Goal: Task Accomplishment & Management: Complete application form

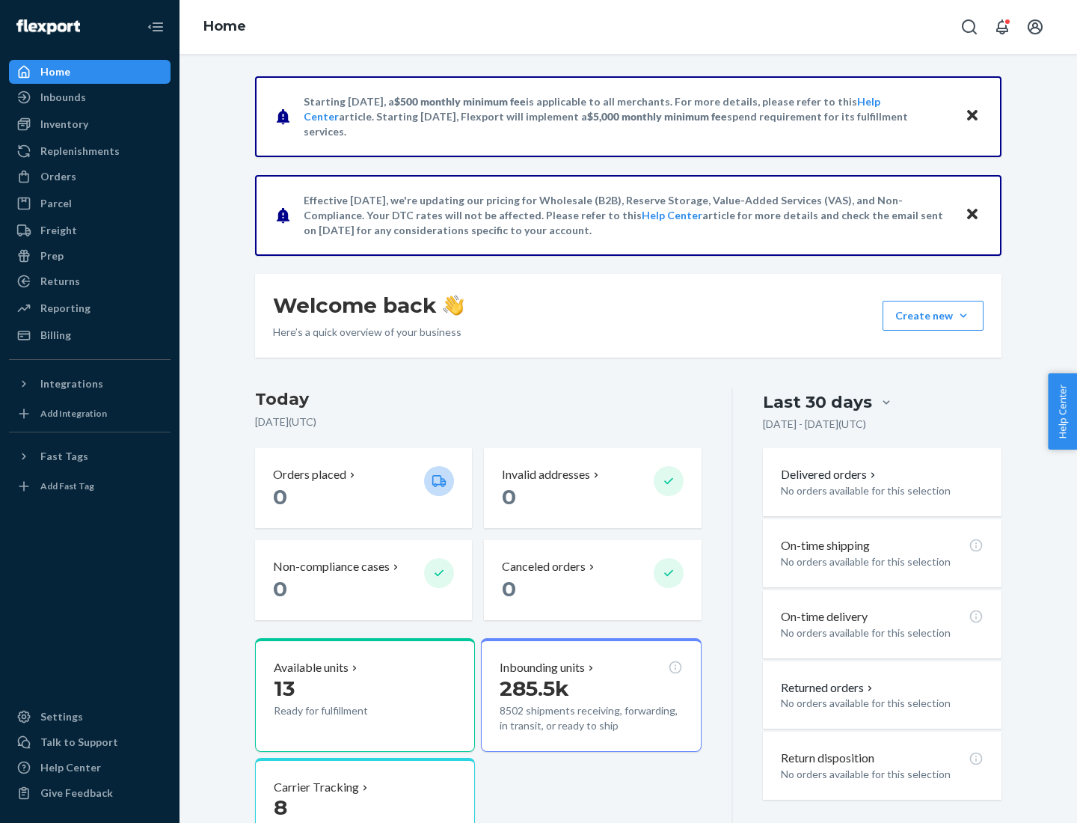
click at [963, 316] on button "Create new Create new inbound Create new order Create new product" at bounding box center [933, 316] width 101 height 30
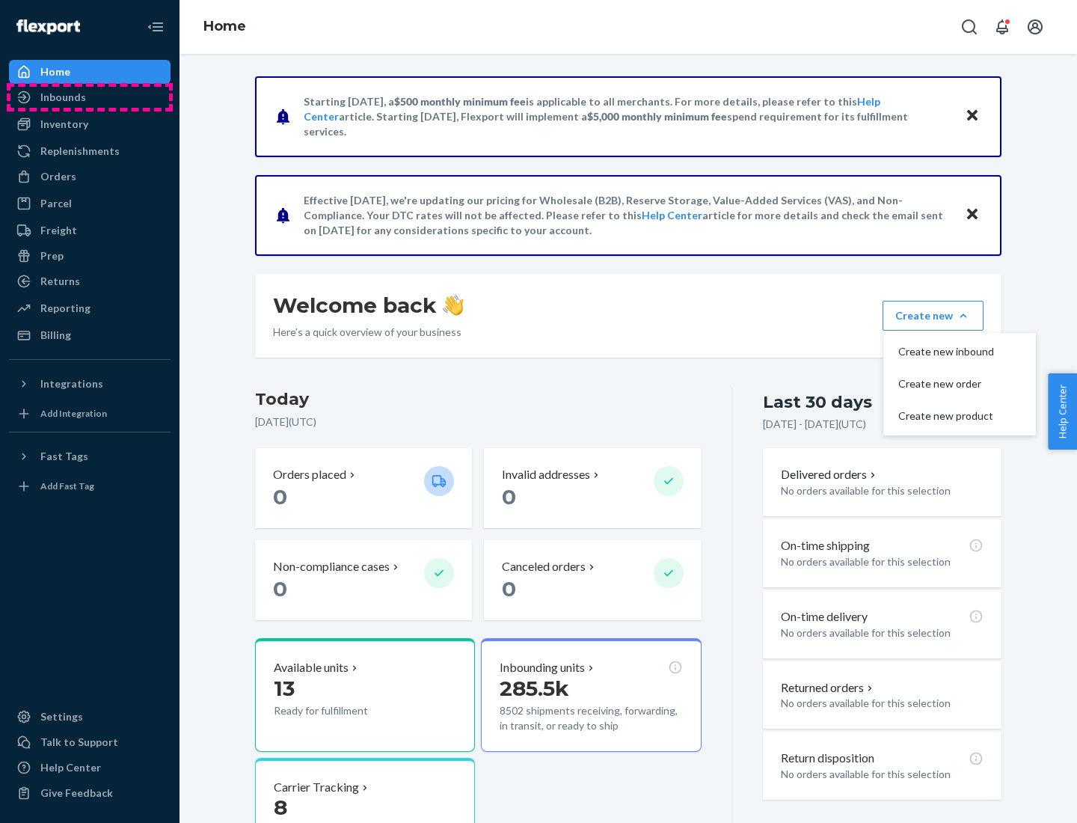
click at [90, 97] on div "Inbounds" at bounding box center [89, 97] width 159 height 21
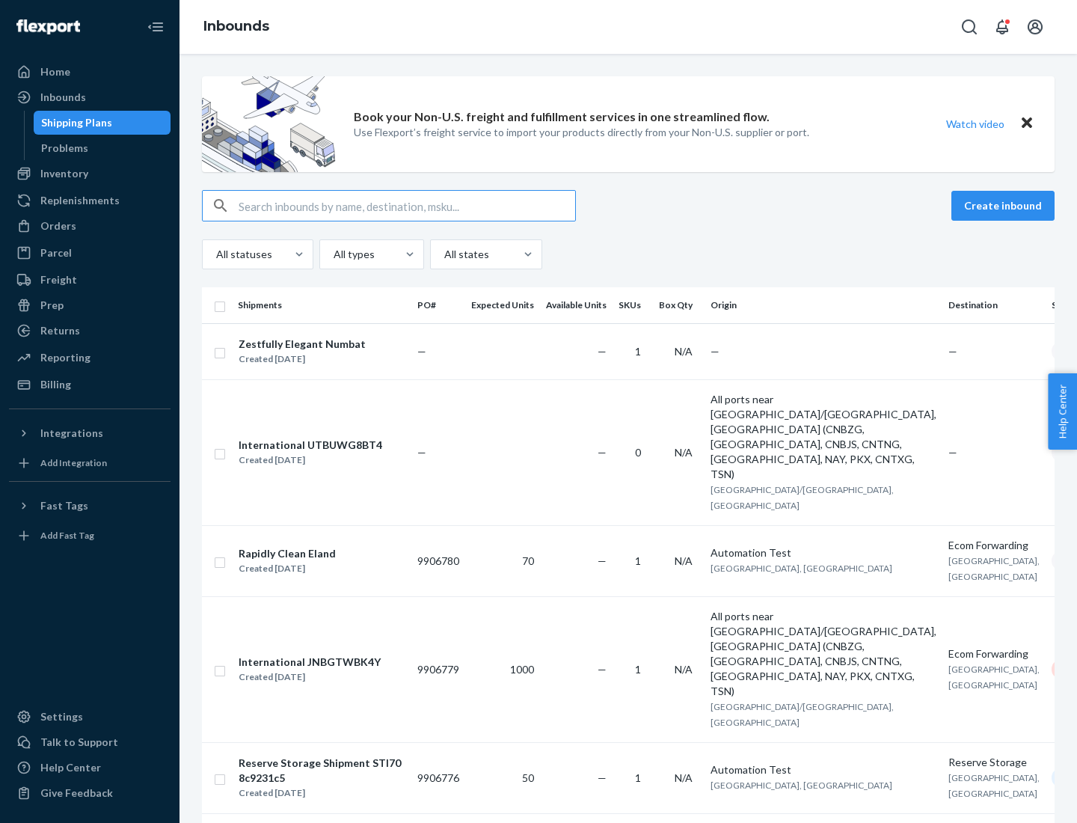
click at [1005, 206] on button "Create inbound" at bounding box center [1002, 206] width 103 height 30
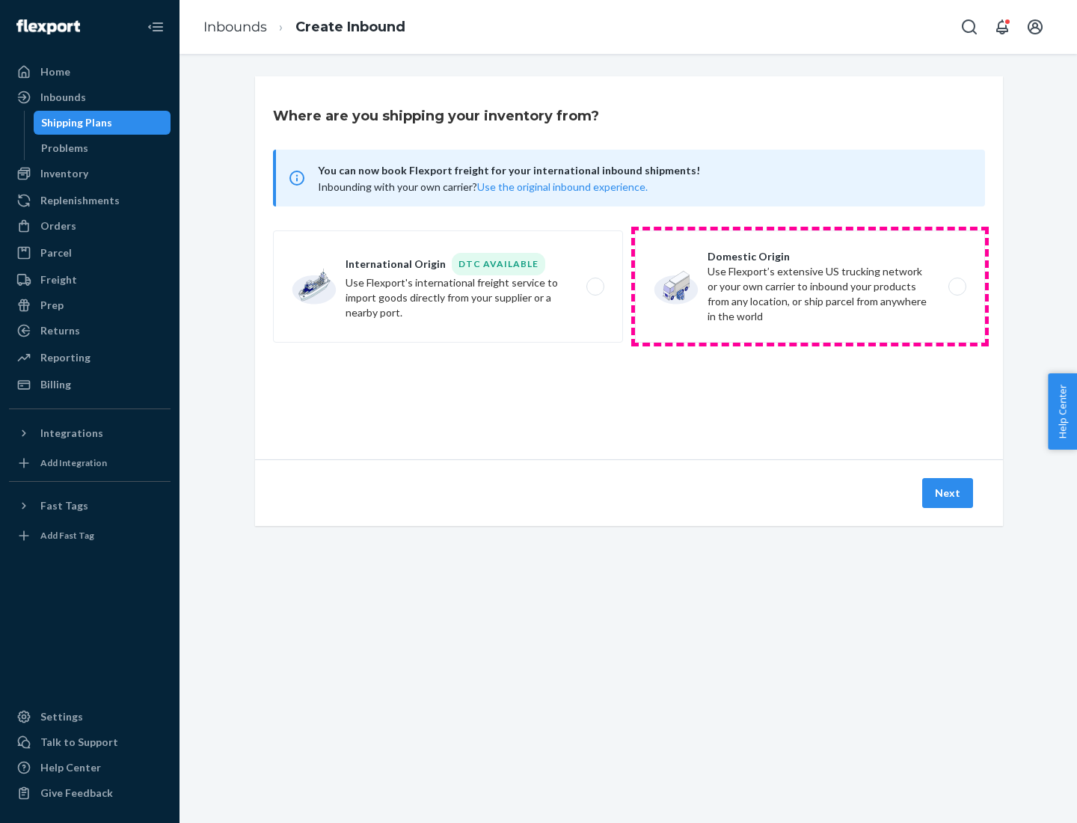
click at [810, 286] on label "Domestic Origin Use Flexport’s extensive US trucking network or your own carrie…" at bounding box center [810, 286] width 350 height 112
click at [957, 286] on input "Domestic Origin Use Flexport’s extensive US trucking network or your own carrie…" at bounding box center [962, 287] width 10 height 10
radio input "true"
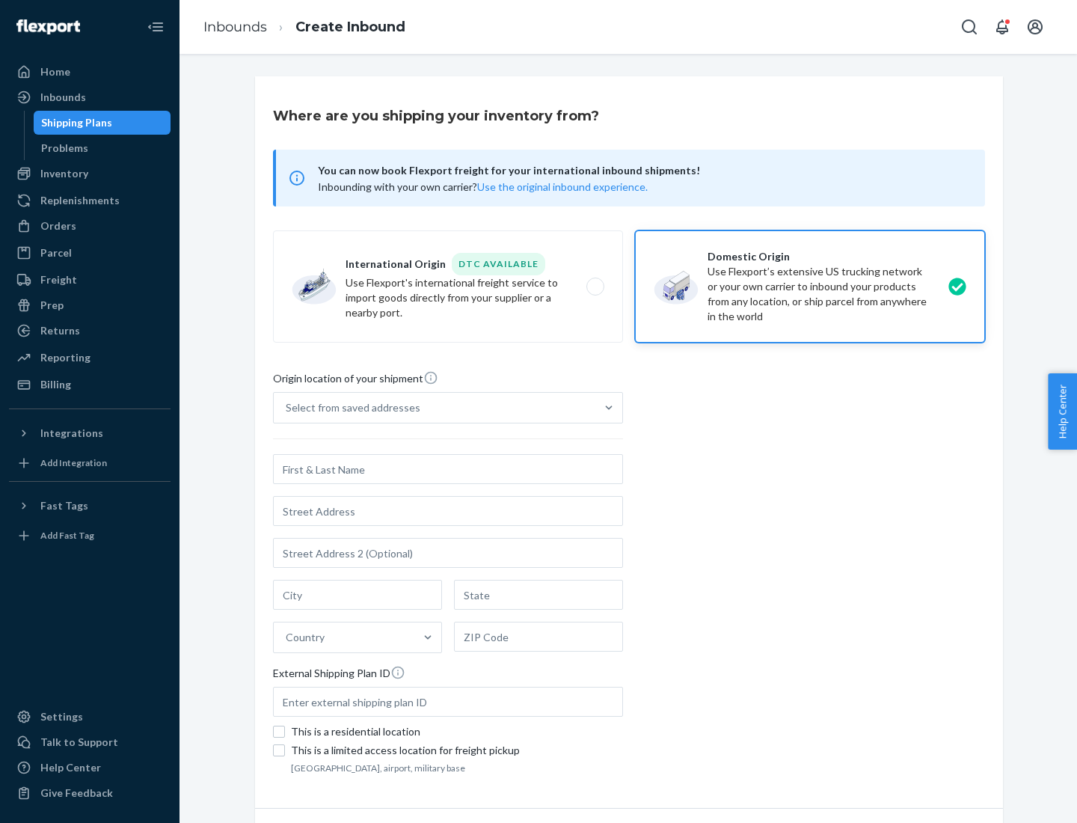
click at [349, 408] on div "Select from saved addresses" at bounding box center [353, 407] width 135 height 15
click at [287, 408] on input "Select from saved addresses" at bounding box center [286, 407] width 1 height 15
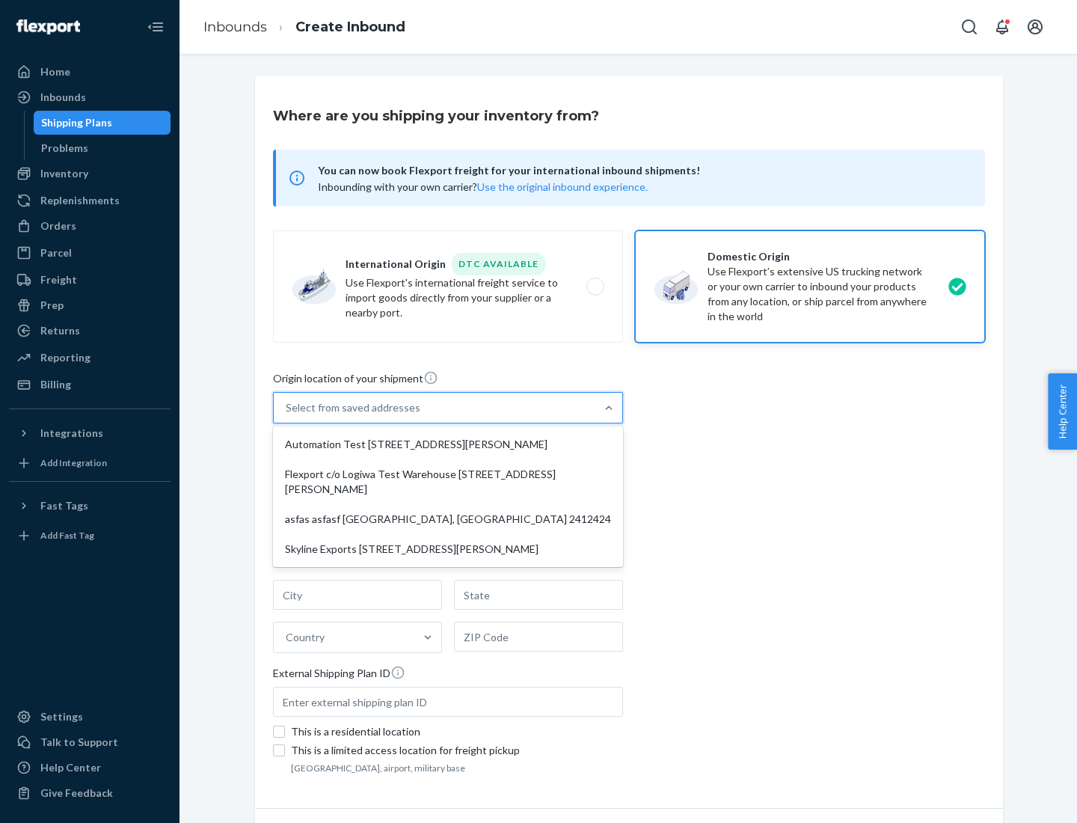
scroll to position [6, 0]
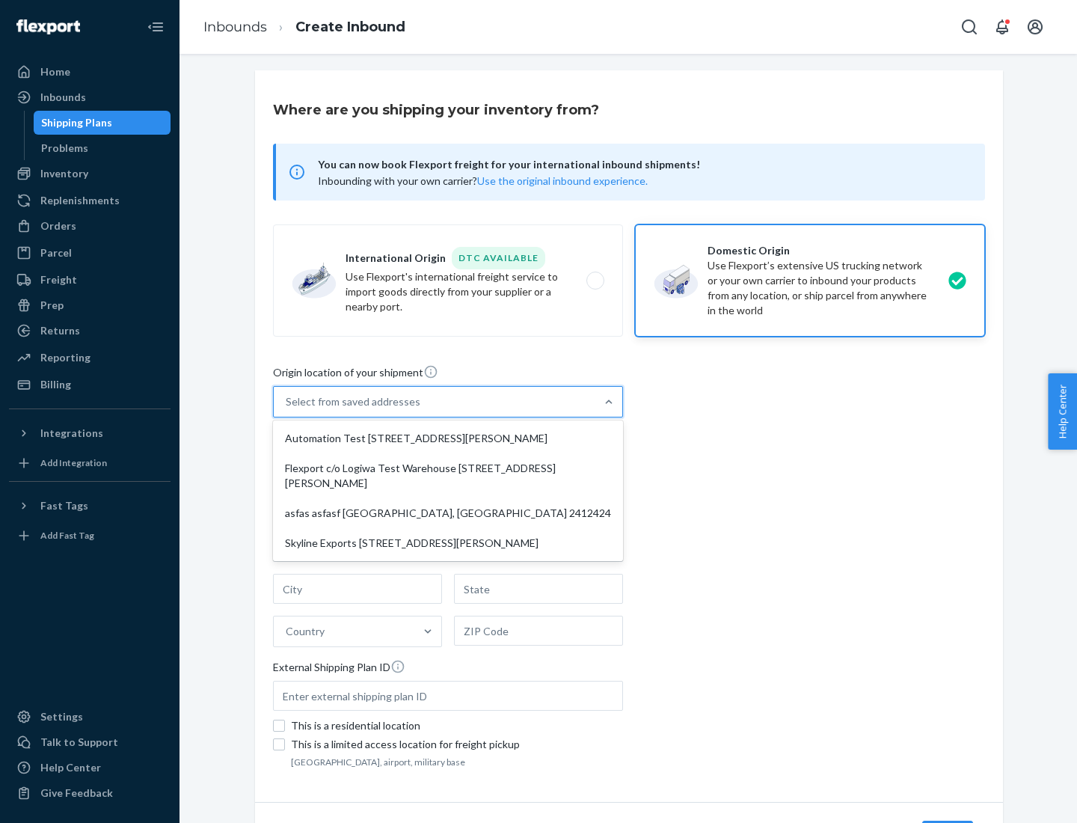
click at [448, 438] on div "Automation Test [STREET_ADDRESS][PERSON_NAME]" at bounding box center [448, 438] width 344 height 30
click at [287, 409] on input "option Automation Test [STREET_ADDRESS][PERSON_NAME] focused, 1 of 4. 4 results…" at bounding box center [286, 401] width 1 height 15
type input "Automation Test"
type input "9th Floor"
type input "[GEOGRAPHIC_DATA]"
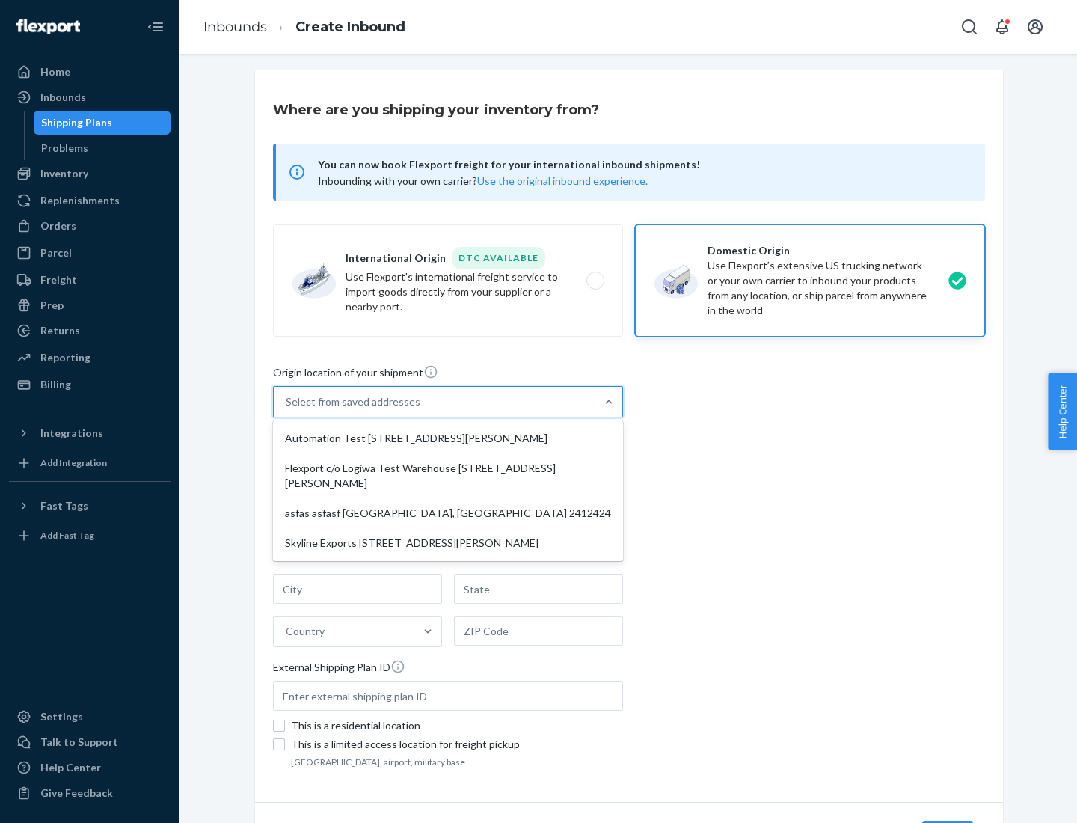
type input "CA"
type input "94104"
type input "[STREET_ADDRESS][PERSON_NAME]"
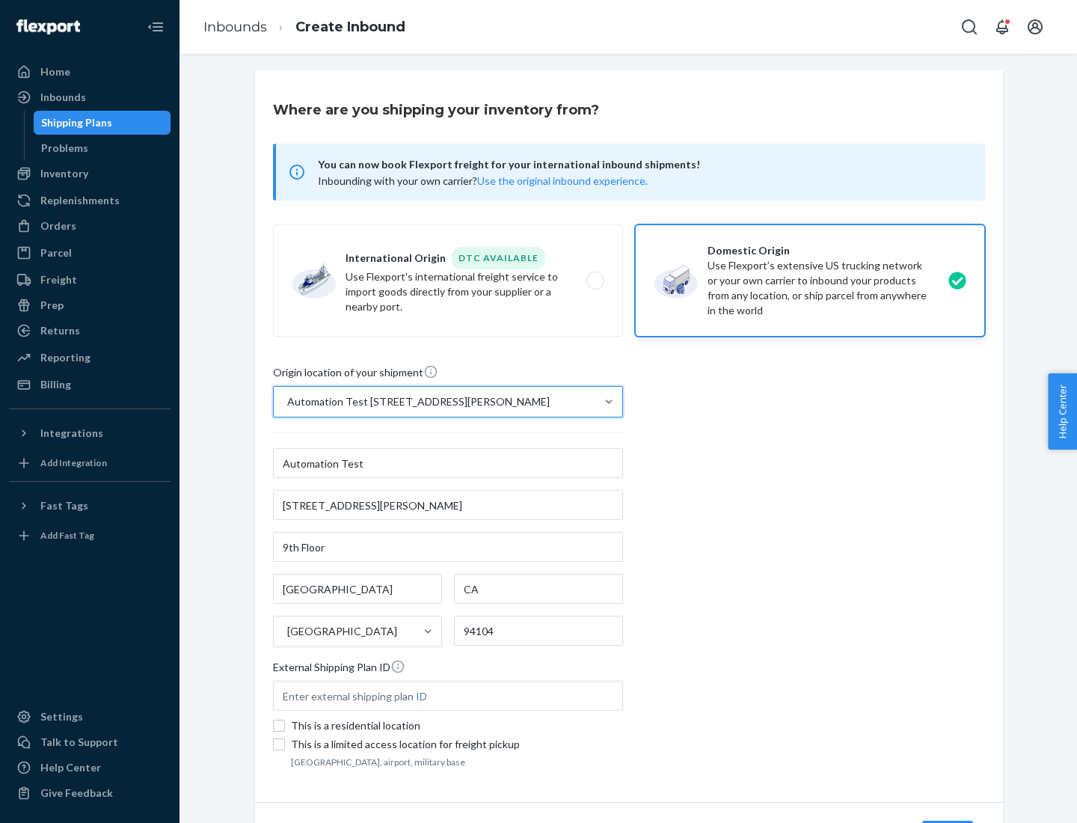
scroll to position [88, 0]
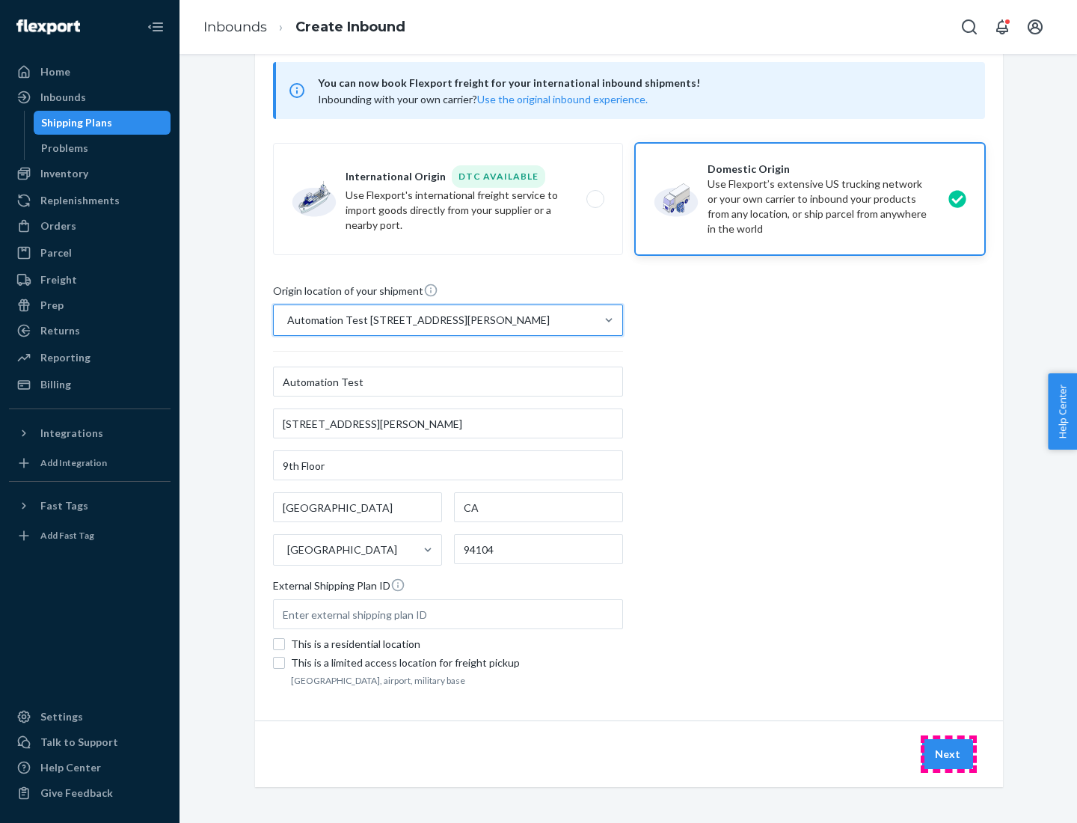
click at [948, 754] on button "Next" at bounding box center [947, 754] width 51 height 30
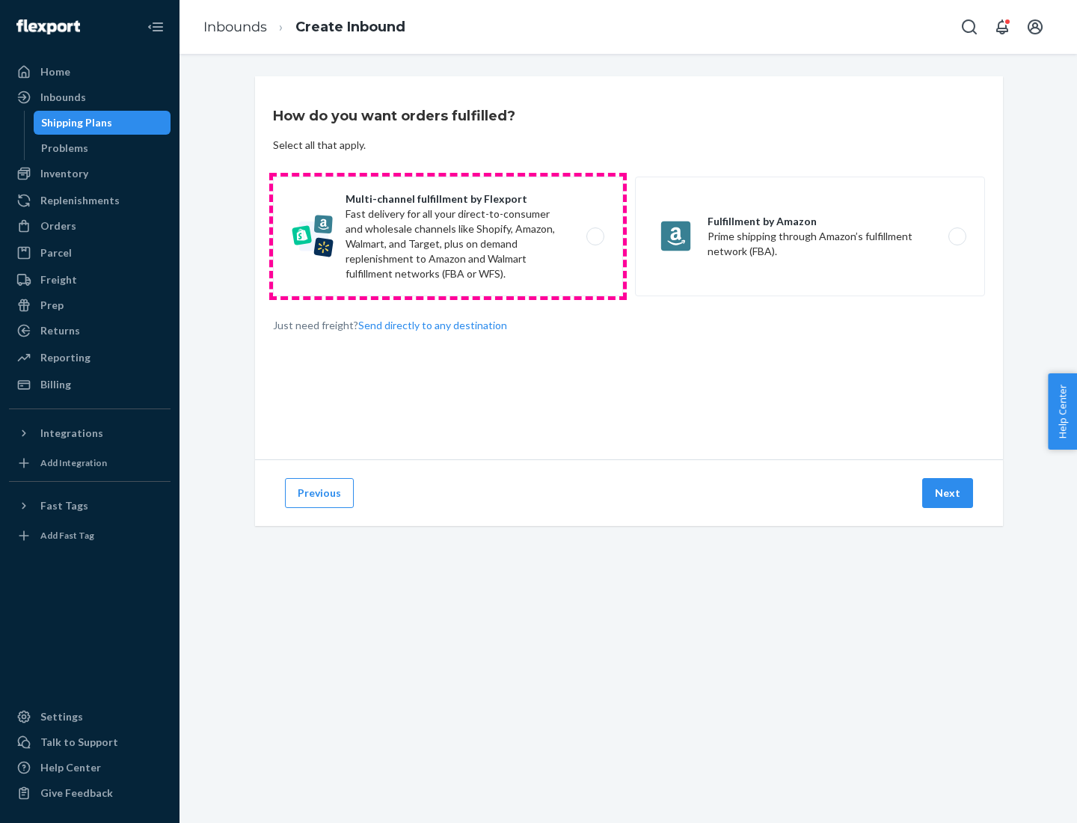
click at [448, 236] on label "Multi-channel fulfillment by Flexport Fast delivery for all your direct-to-cons…" at bounding box center [448, 237] width 350 height 120
click at [595, 236] on input "Multi-channel fulfillment by Flexport Fast delivery for all your direct-to-cons…" at bounding box center [600, 237] width 10 height 10
radio input "true"
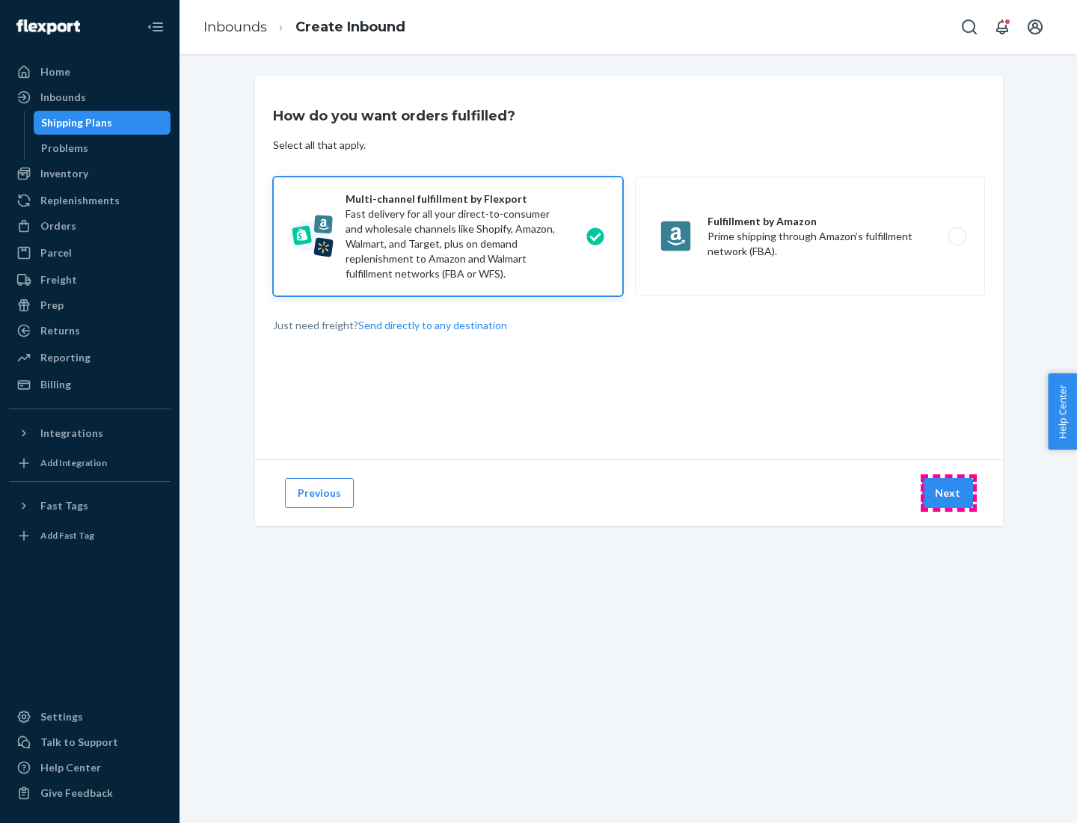
click at [948, 493] on button "Next" at bounding box center [947, 493] width 51 height 30
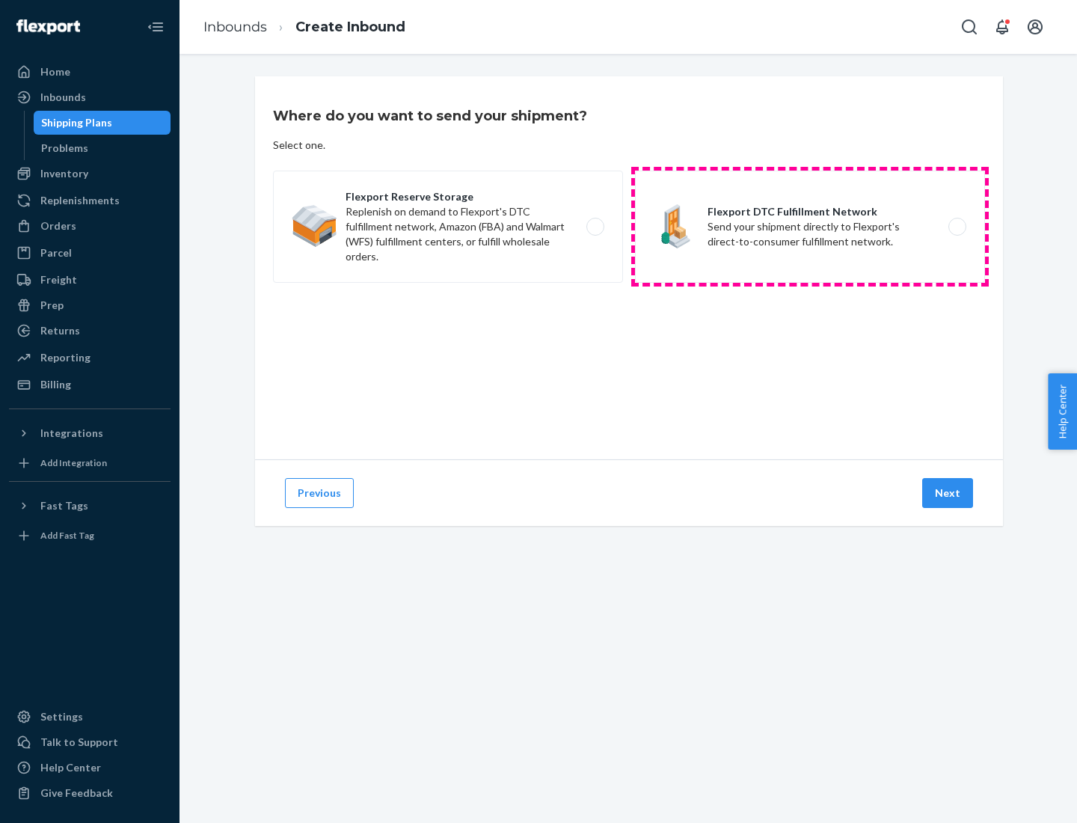
click at [810, 227] on label "Flexport DTC Fulfillment Network Send your shipment directly to Flexport's dire…" at bounding box center [810, 227] width 350 height 112
click at [957, 227] on input "Flexport DTC Fulfillment Network Send your shipment directly to Flexport's dire…" at bounding box center [962, 227] width 10 height 10
radio input "true"
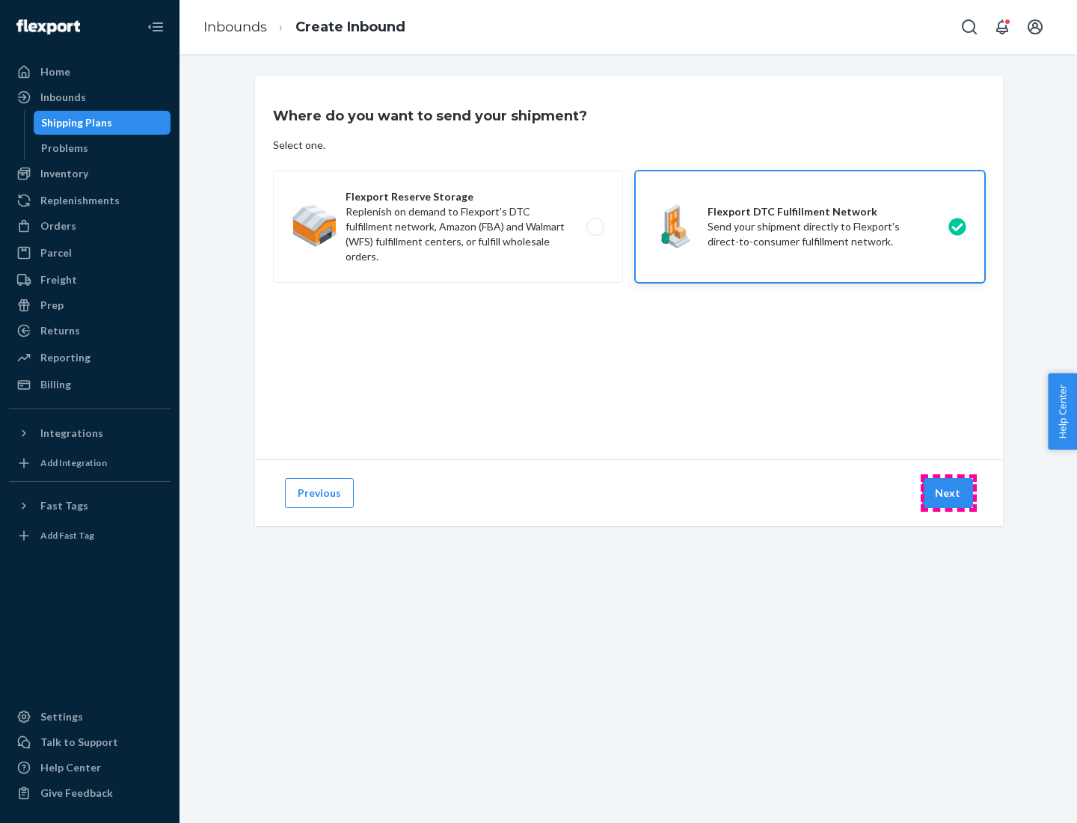
click at [948, 493] on button "Next" at bounding box center [947, 493] width 51 height 30
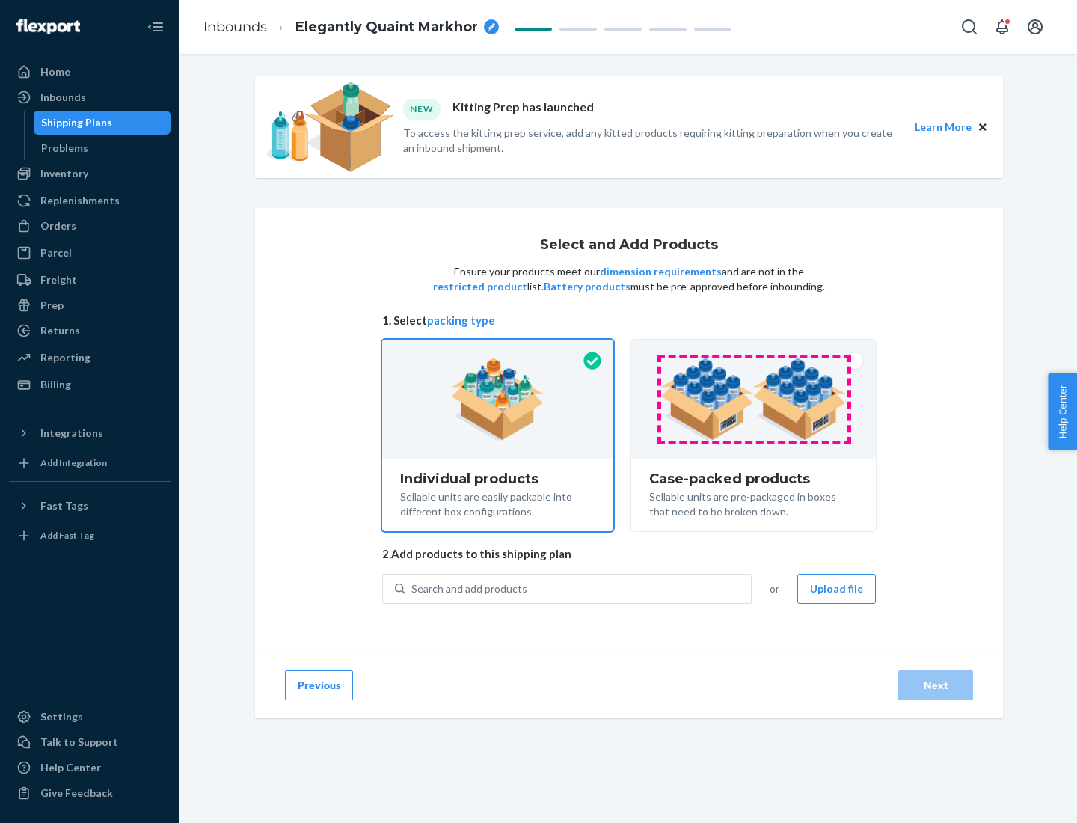
click at [754, 399] on img at bounding box center [753, 399] width 186 height 82
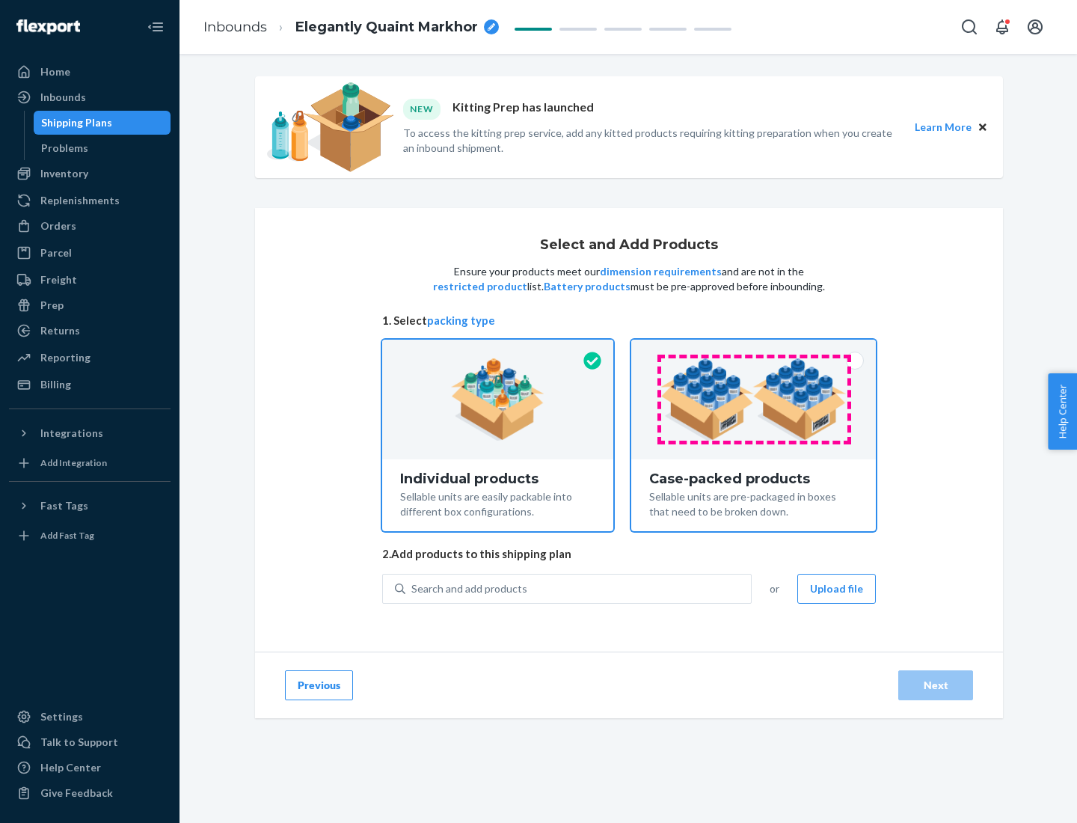
click at [754, 349] on input "Case-packed products Sellable units are pre-packaged in boxes that need to be b…" at bounding box center [754, 345] width 10 height 10
radio input "true"
radio input "false"
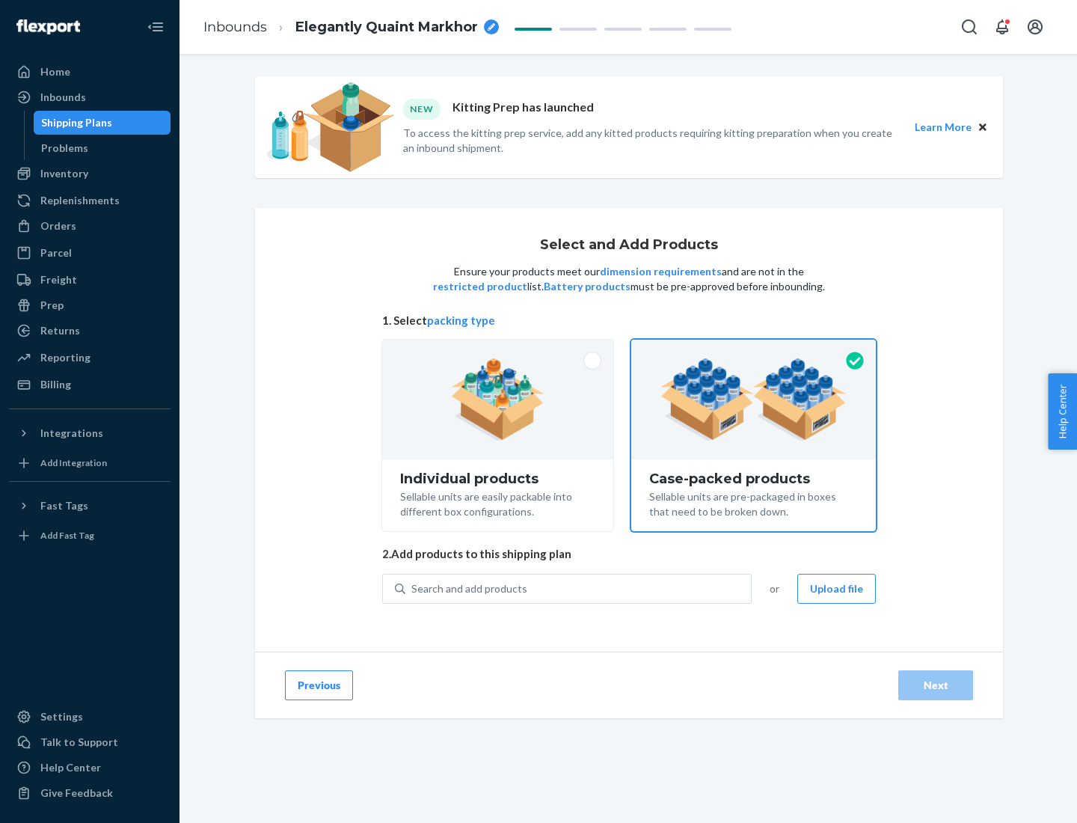
click at [579, 588] on div "Search and add products" at bounding box center [578, 588] width 346 height 27
click at [413, 588] on input "Search and add products" at bounding box center [411, 588] width 1 height 15
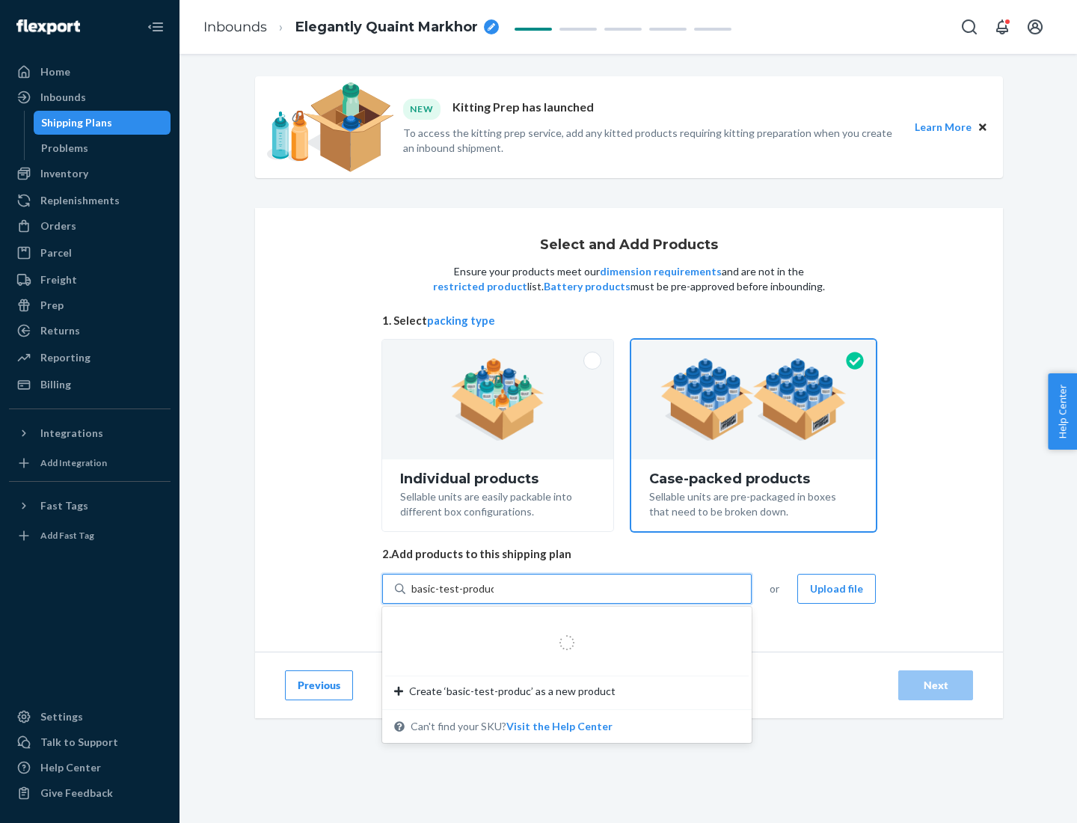
type input "basic-test-product-1"
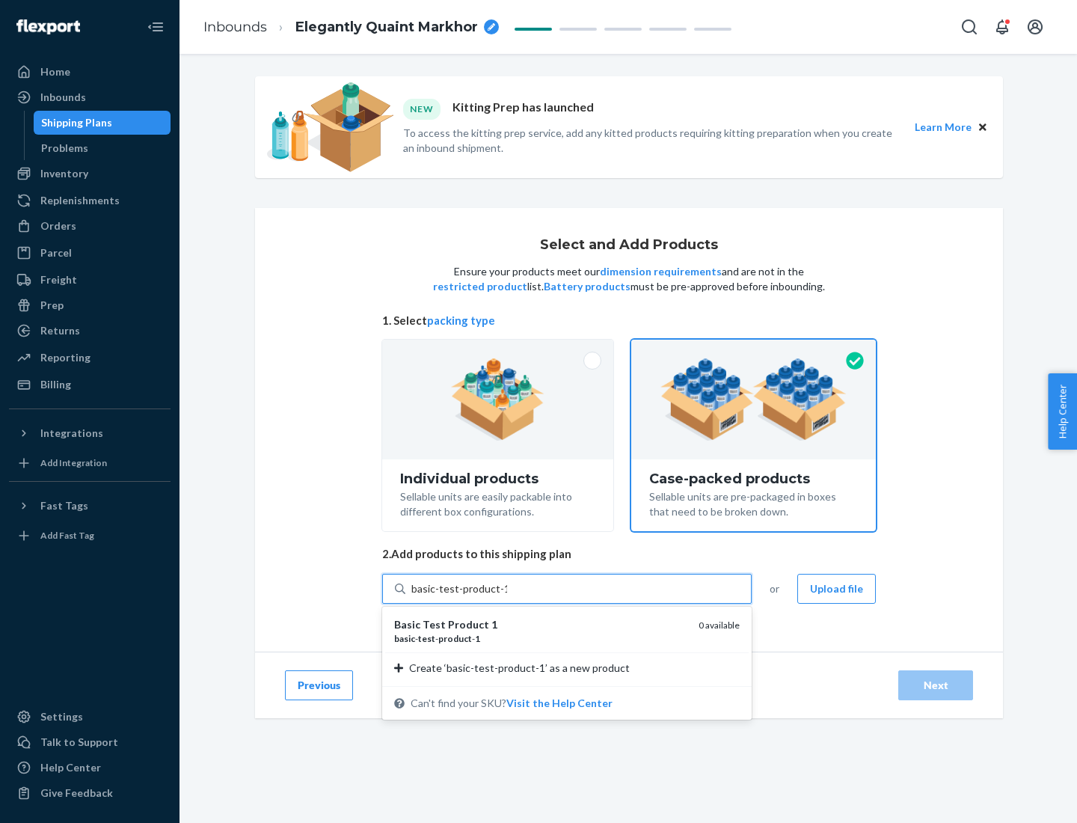
click at [541, 638] on div "basic - test - product - 1" at bounding box center [540, 638] width 292 height 13
click at [507, 596] on input "basic-test-product-1" at bounding box center [459, 588] width 96 height 15
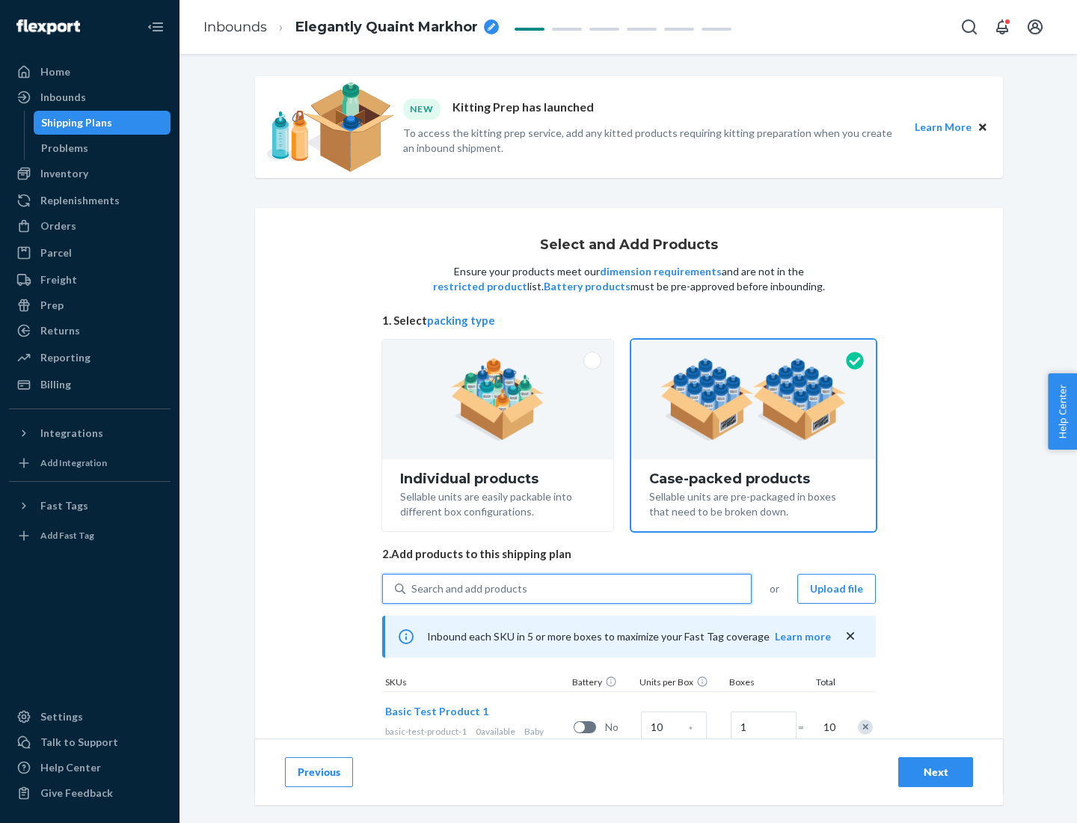
scroll to position [54, 0]
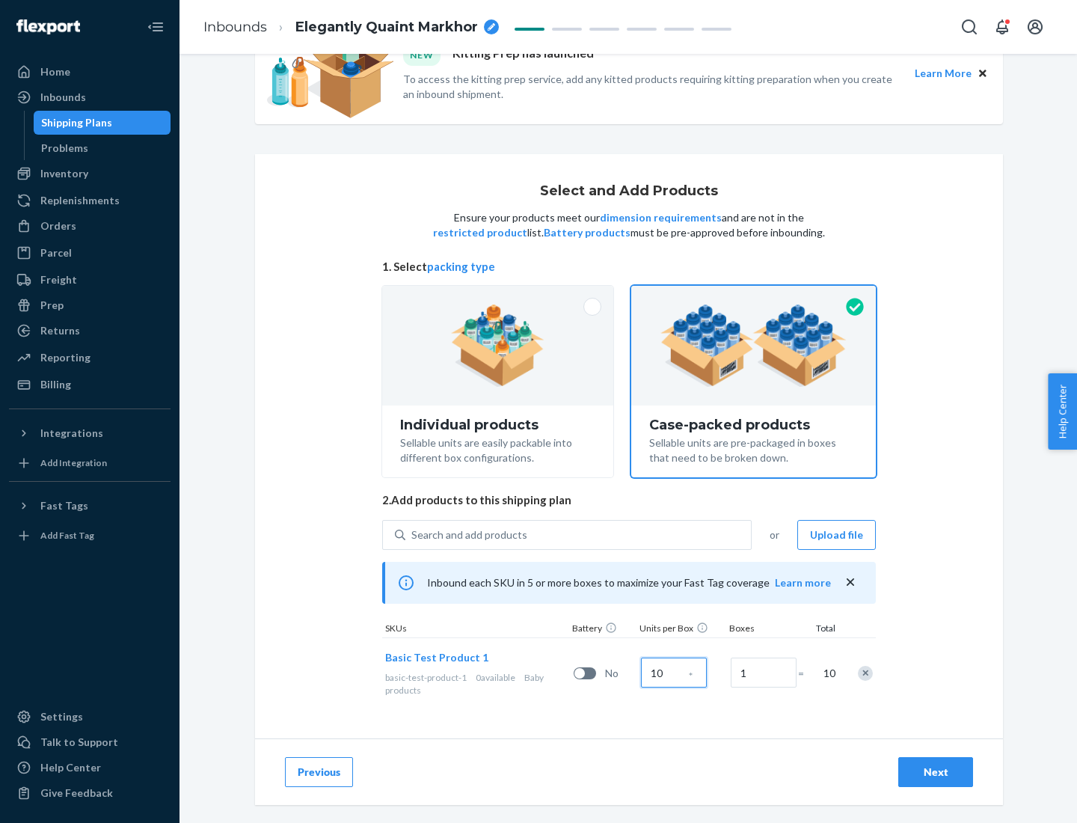
type input "10"
type input "7"
click at [936, 772] on div "Next" at bounding box center [935, 771] width 49 height 15
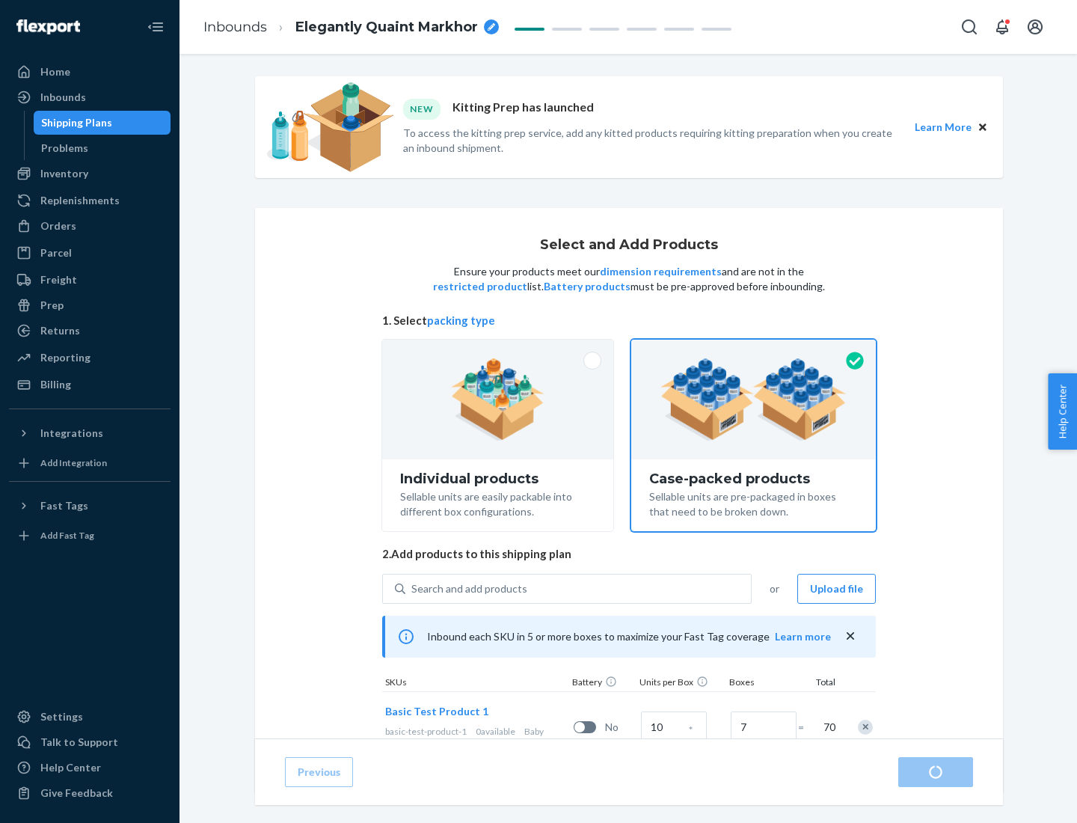
radio input "true"
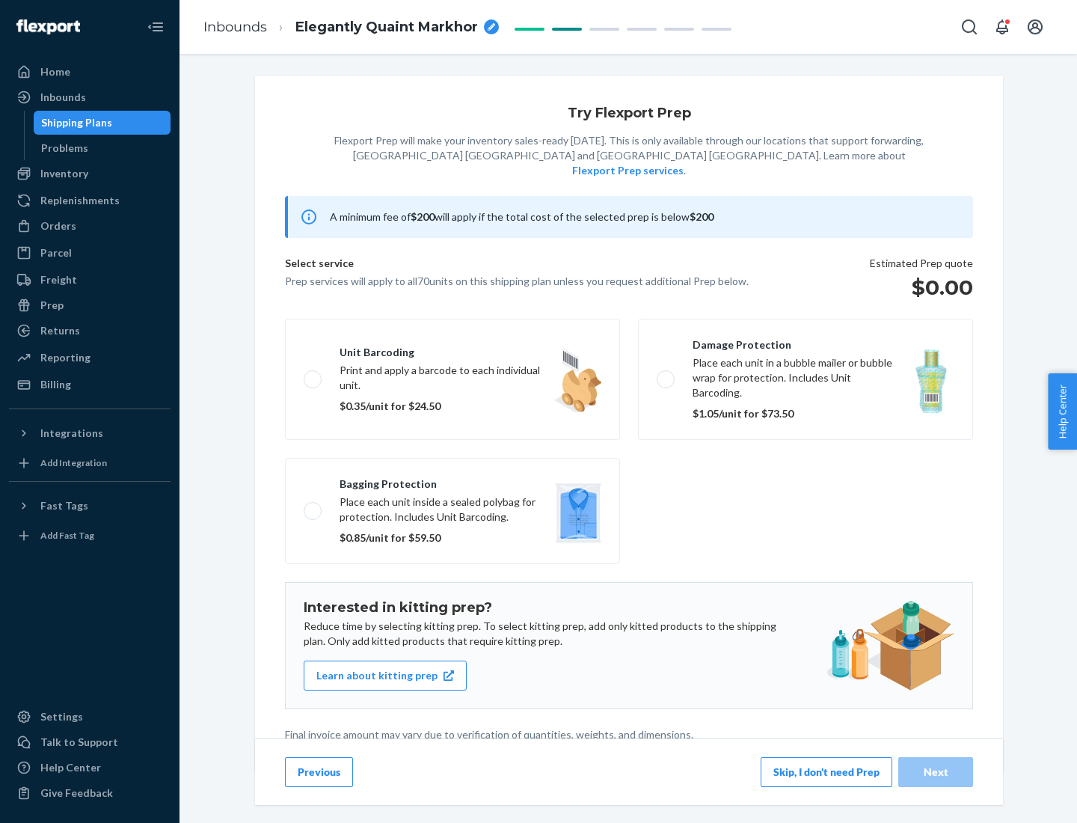
scroll to position [4, 0]
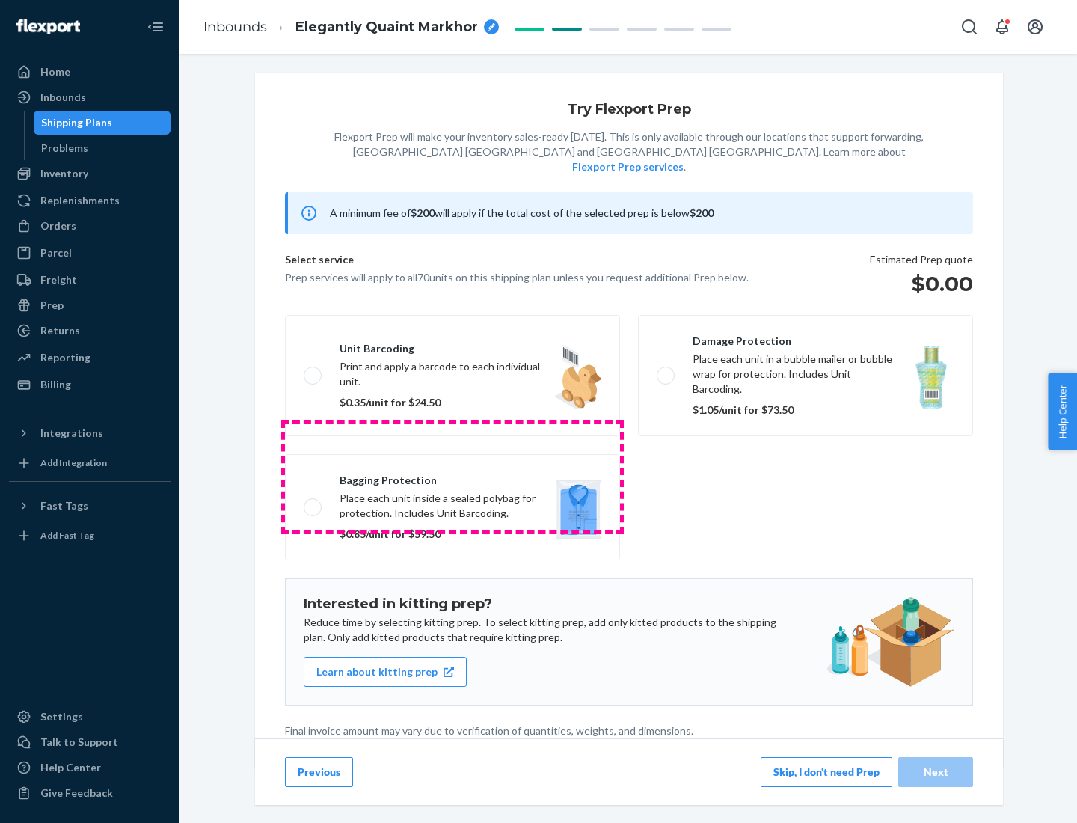
click at [453, 476] on label "Bagging protection Place each unit inside a sealed polybag for protection. Incl…" at bounding box center [452, 507] width 335 height 106
click at [313, 502] on input "Bagging protection Place each unit inside a sealed polybag for protection. Incl…" at bounding box center [309, 507] width 10 height 10
checkbox input "true"
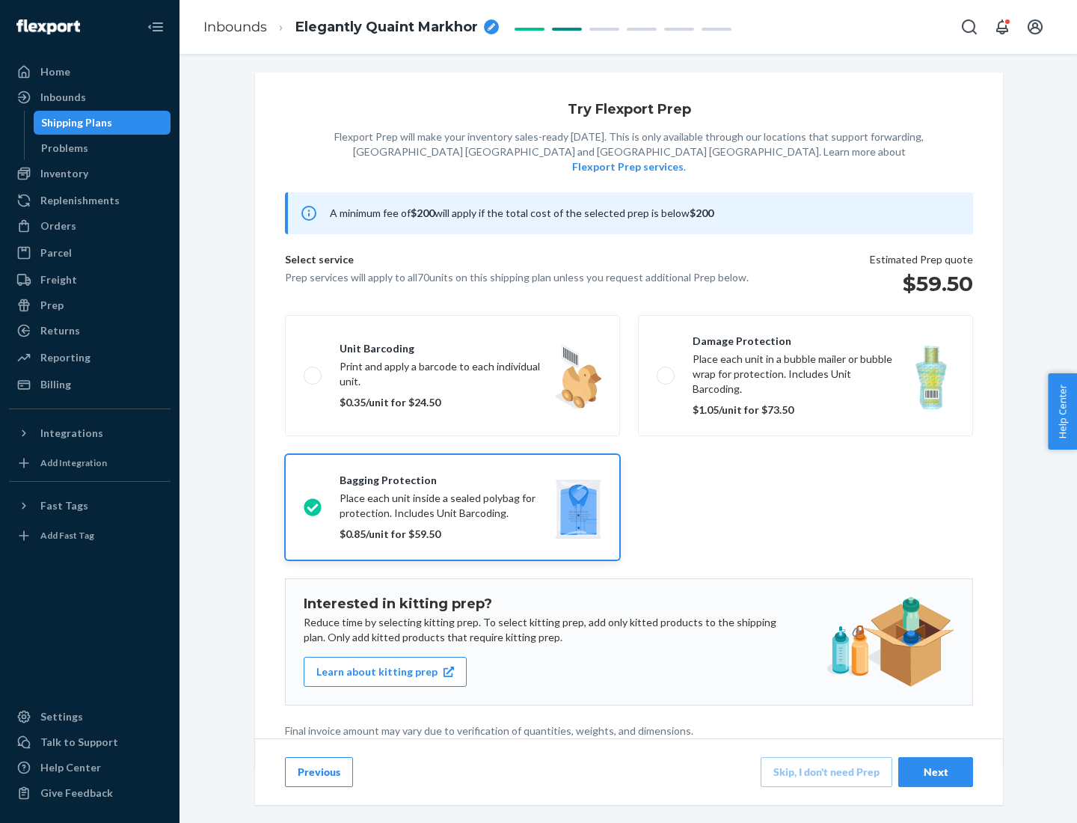
click at [936, 771] on div "Next" at bounding box center [935, 771] width 49 height 15
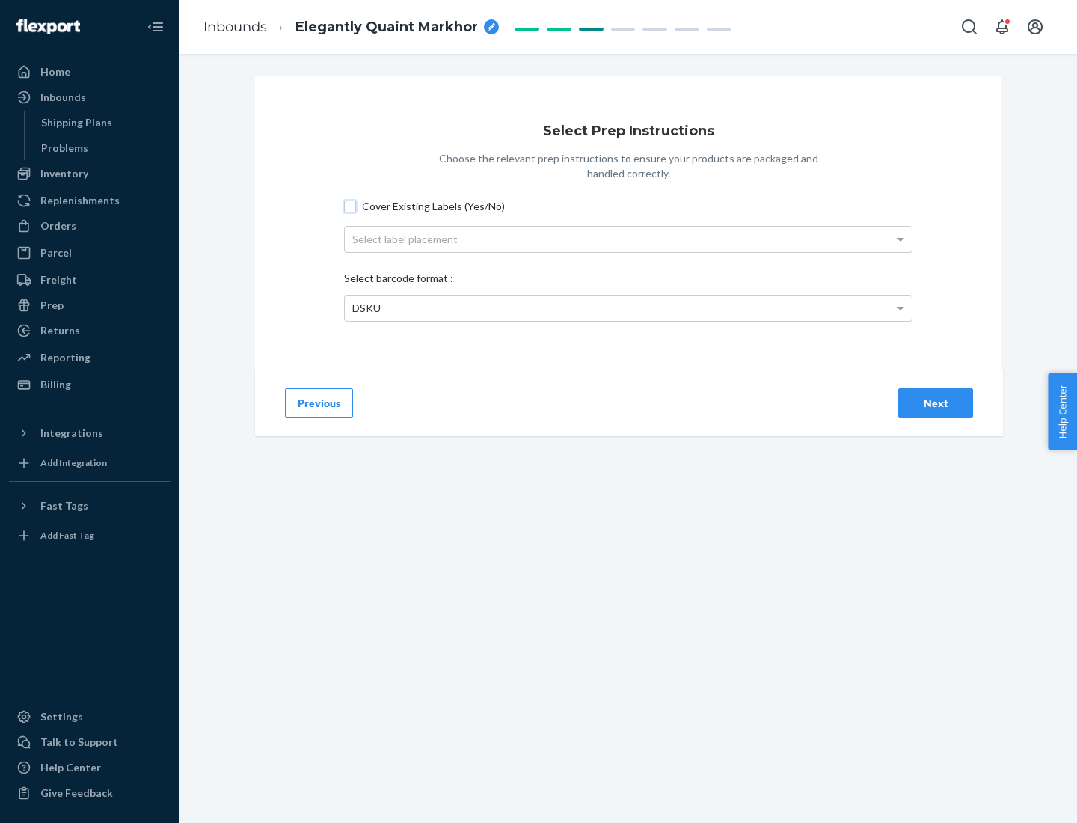
click at [350, 206] on input "Cover Existing Labels (Yes/No)" at bounding box center [350, 206] width 12 height 12
checkbox input "true"
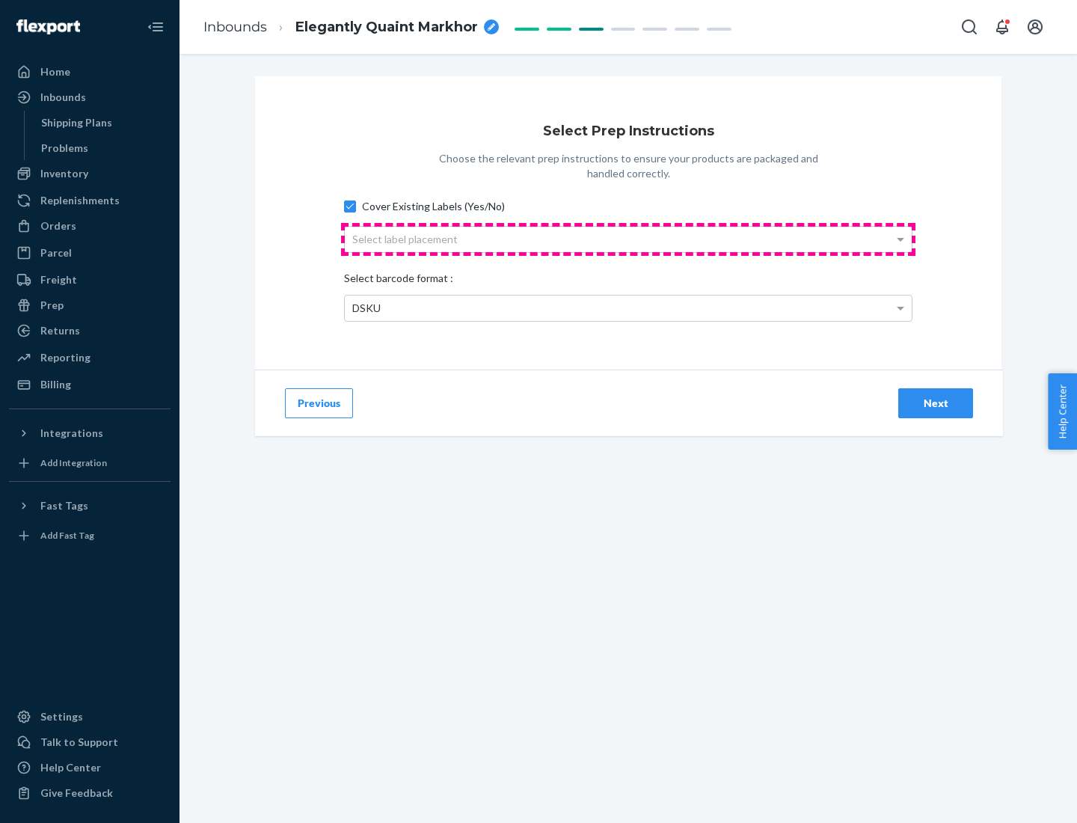
click at [628, 239] on div "Select label placement" at bounding box center [628, 239] width 567 height 25
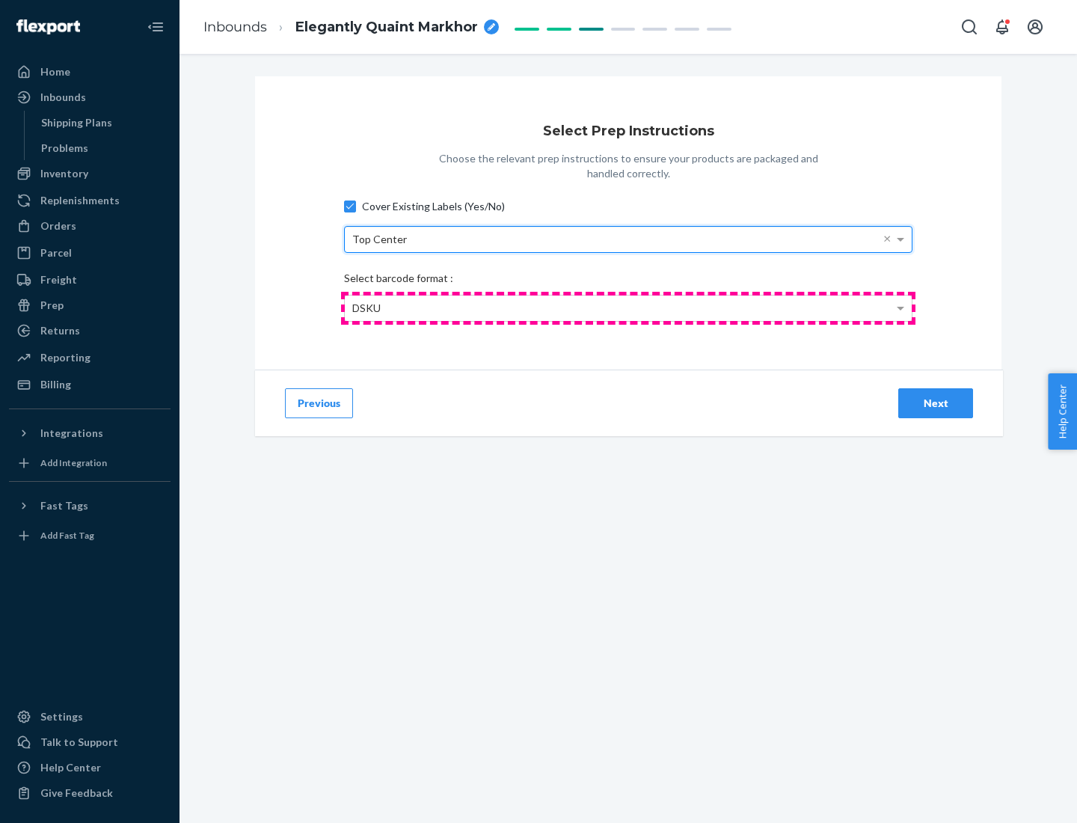
click at [628, 307] on div "DSKU" at bounding box center [628, 307] width 567 height 25
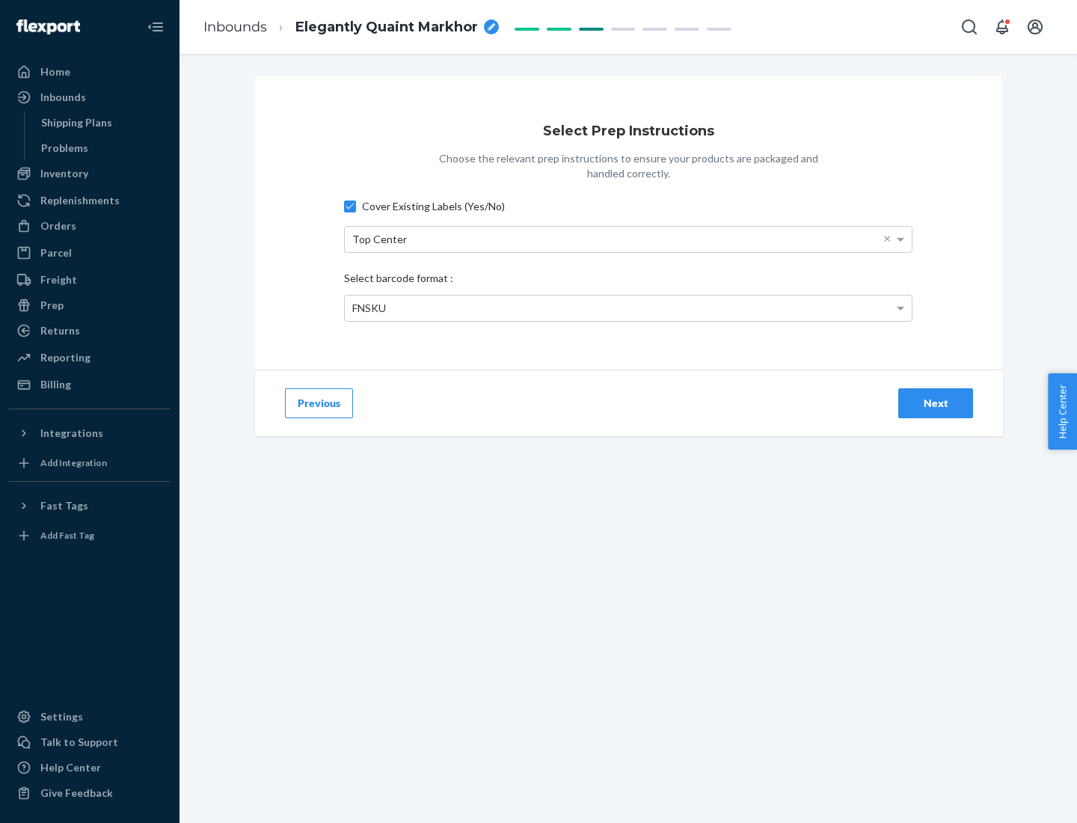
click at [936, 402] on div "Next" at bounding box center [935, 403] width 49 height 15
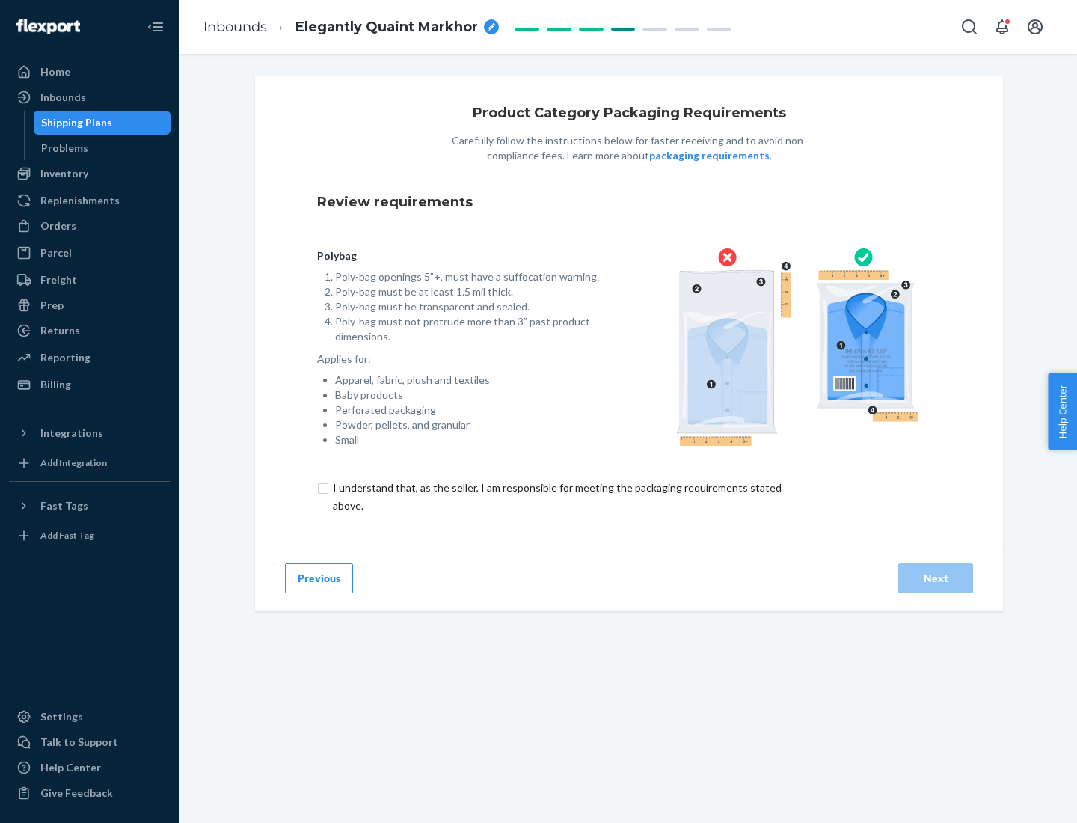
click at [556, 496] on input "checkbox" at bounding box center [565, 497] width 497 height 36
checkbox input "true"
click at [936, 577] on div "Next" at bounding box center [935, 578] width 49 height 15
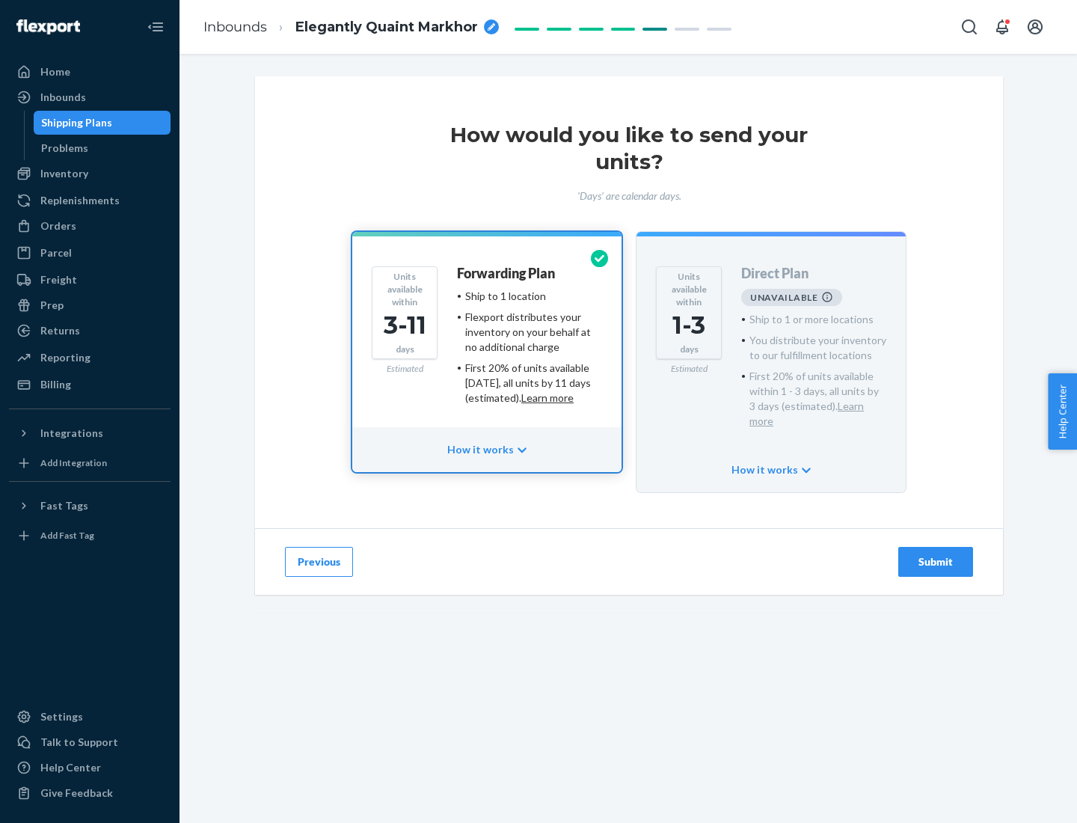
click at [507, 273] on h4 "Forwarding Plan" at bounding box center [506, 273] width 98 height 15
click at [936, 554] on div "Submit" at bounding box center [935, 561] width 49 height 15
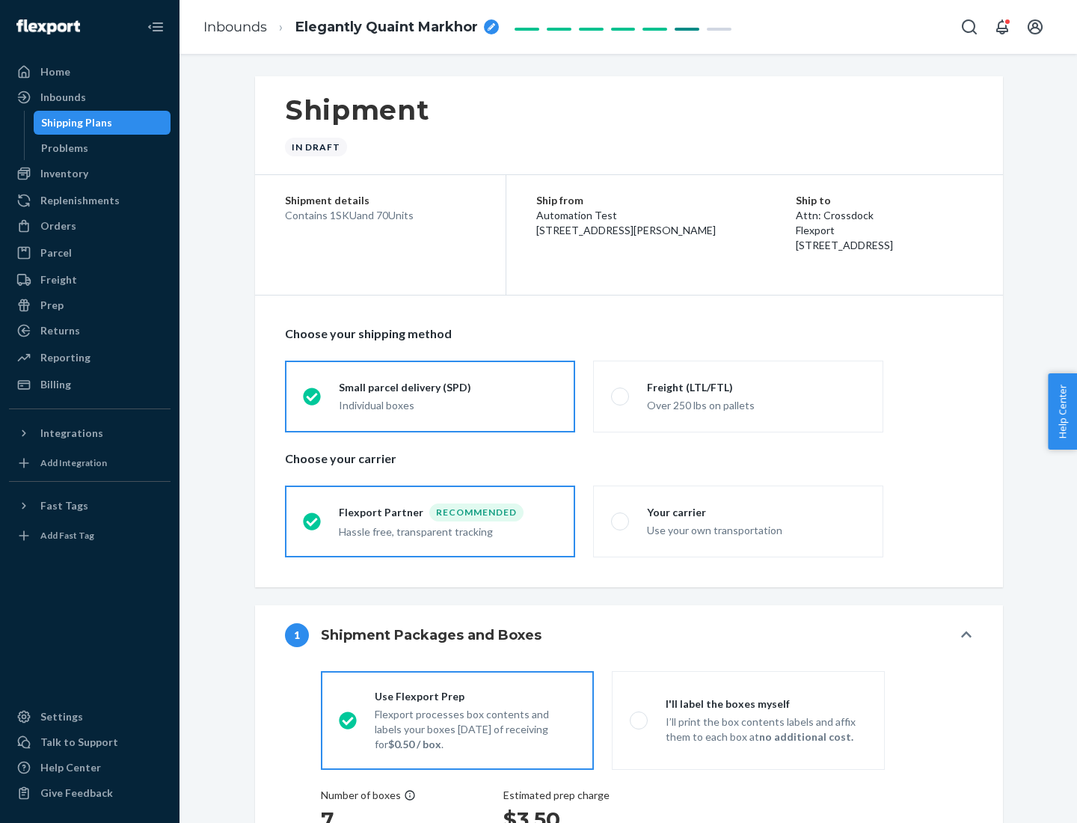
radio input "true"
radio input "false"
radio input "true"
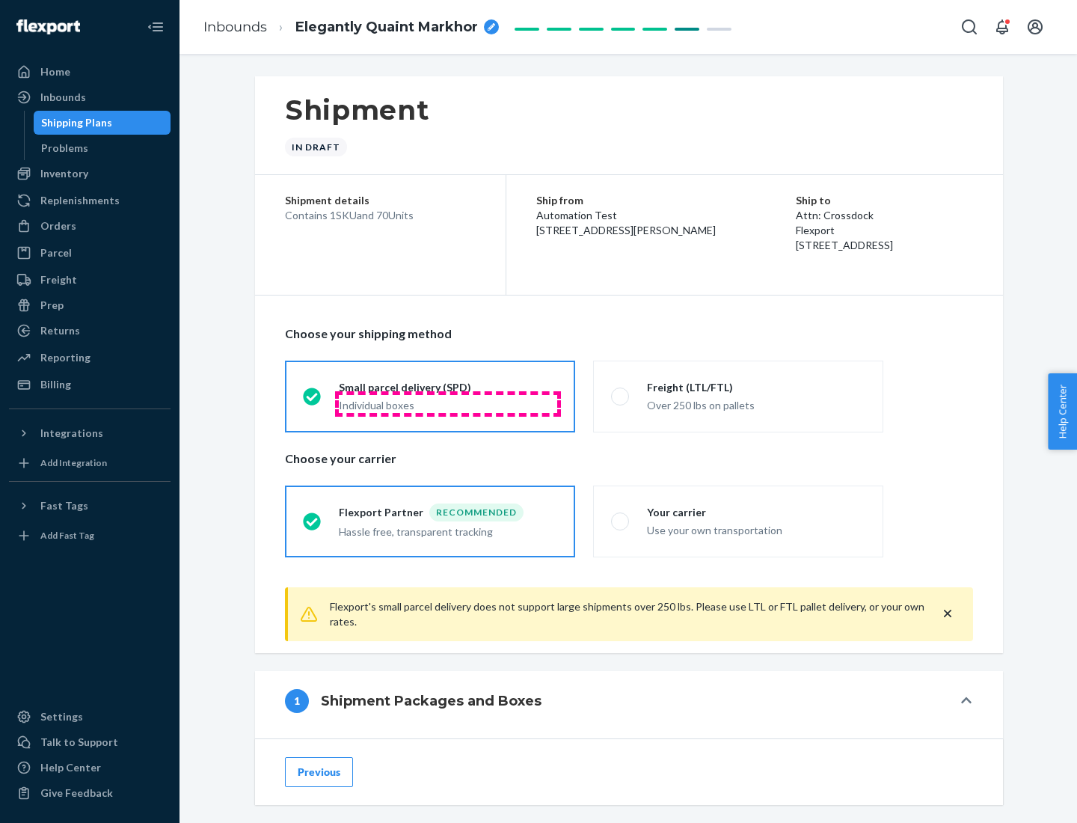
click at [448, 403] on div "Individual boxes" at bounding box center [448, 405] width 218 height 15
click at [313, 401] on input "Small parcel delivery (SPD) Individual boxes" at bounding box center [308, 396] width 10 height 10
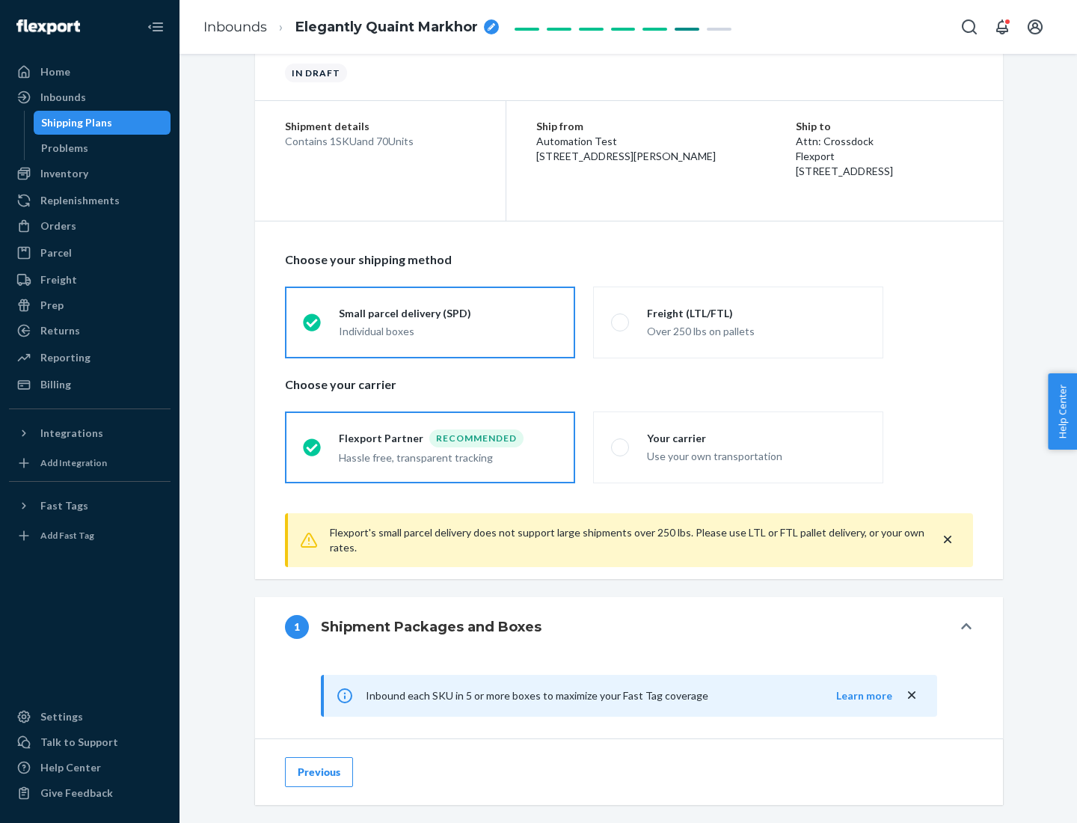
click at [756, 438] on div "Your carrier" at bounding box center [756, 438] width 218 height 15
click at [621, 442] on input "Your carrier Use your own transportation" at bounding box center [616, 447] width 10 height 10
radio input "true"
radio input "false"
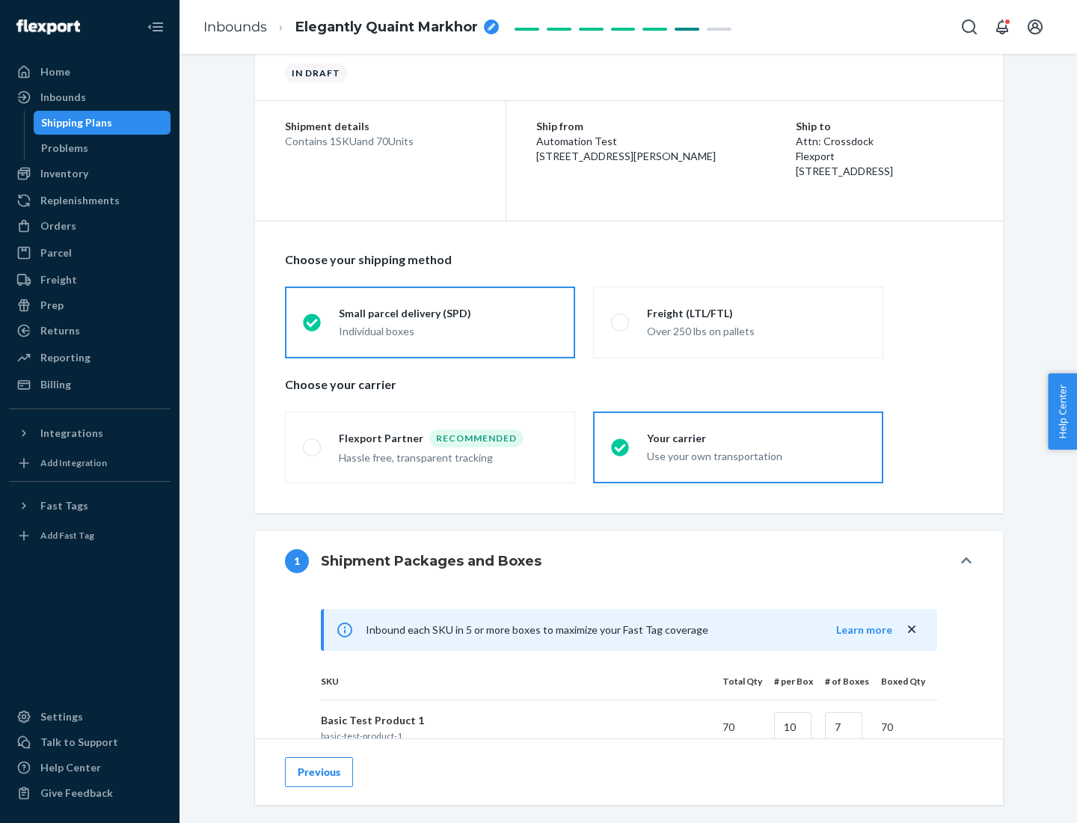
scroll to position [363, 0]
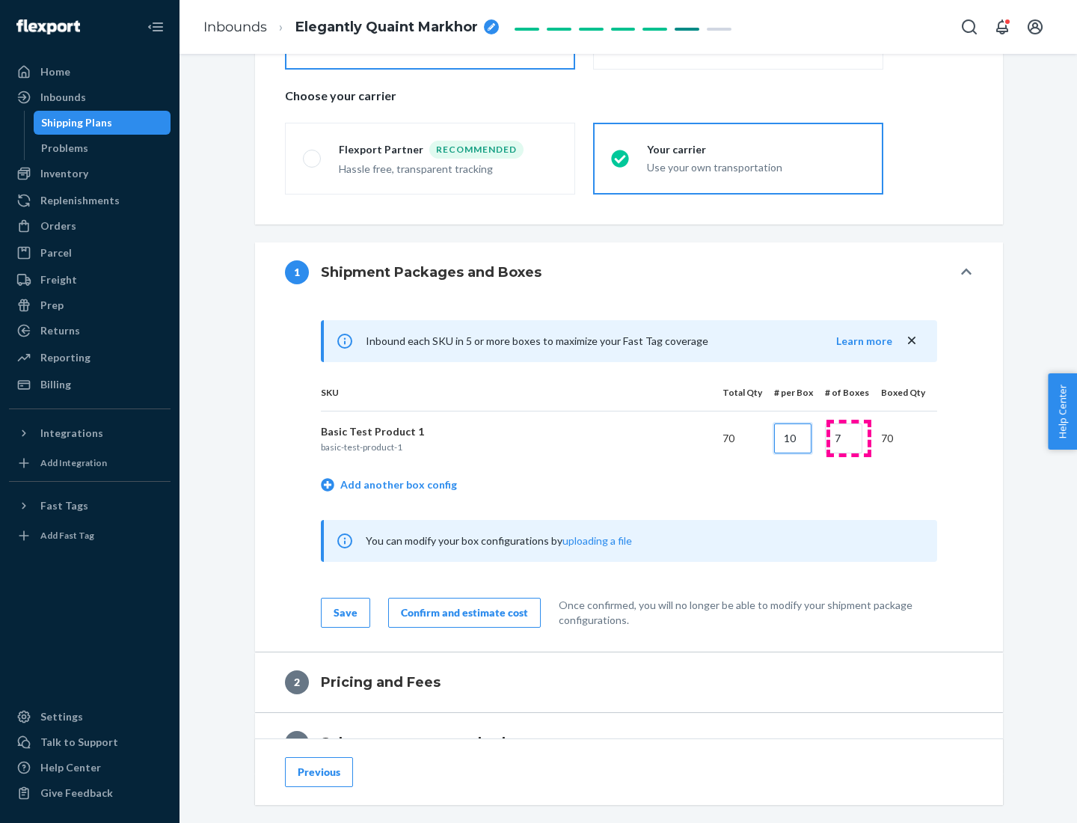
type input "10"
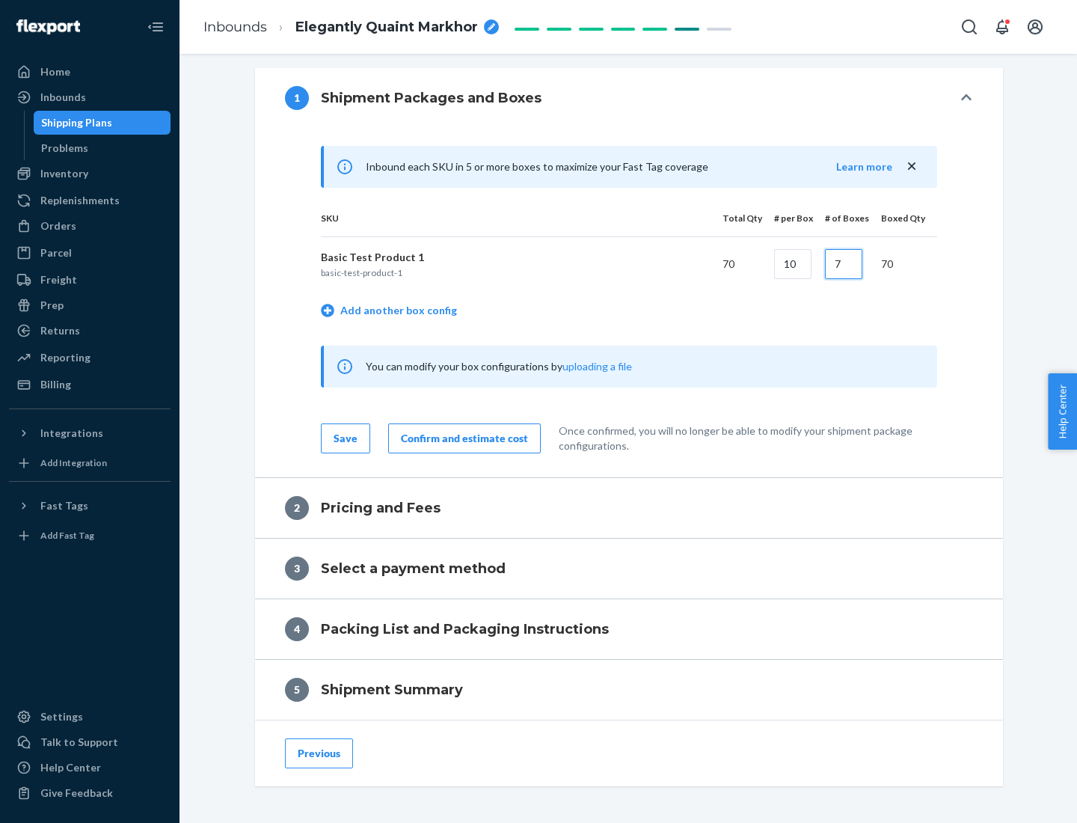
type input "7"
click at [461, 438] on div "Confirm and estimate cost" at bounding box center [464, 438] width 127 height 15
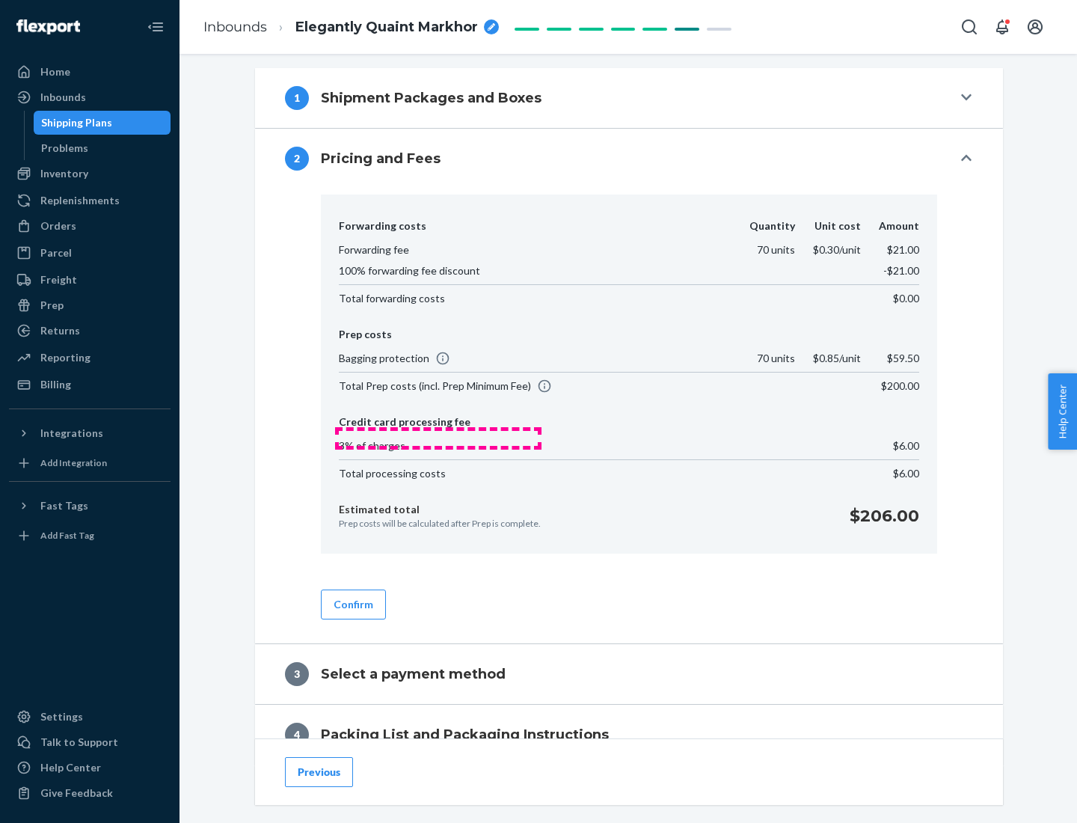
scroll to position [608, 0]
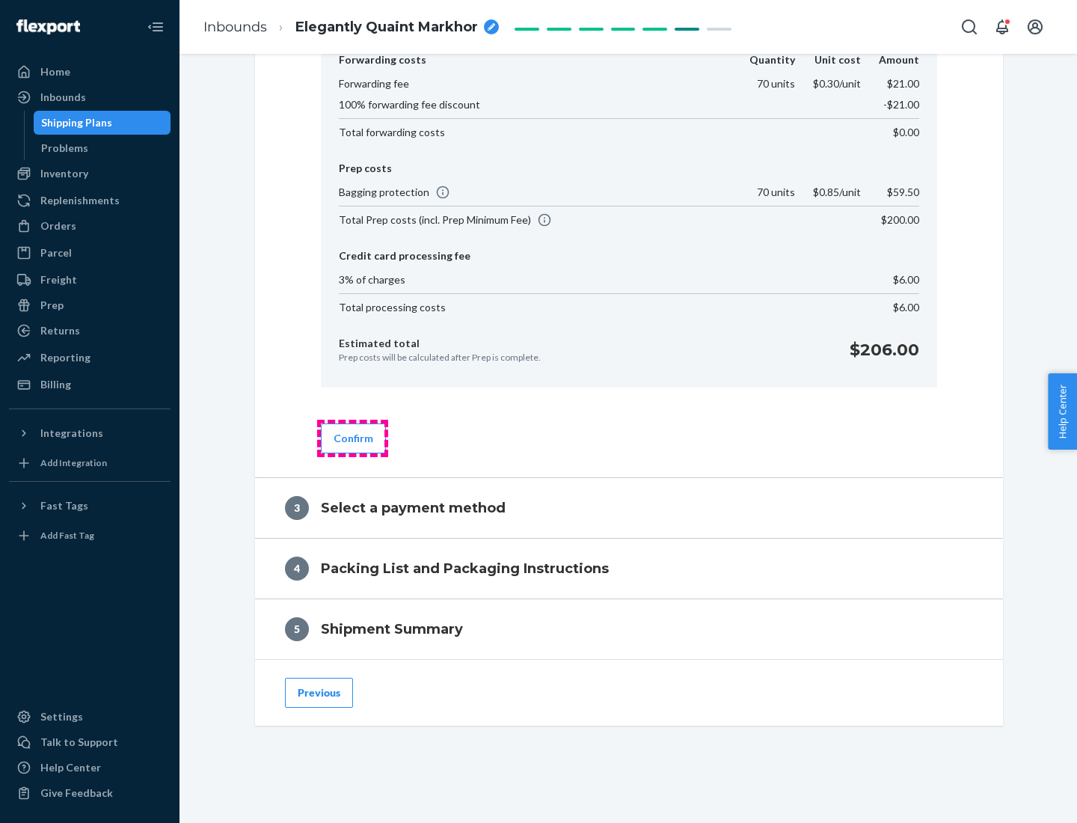
click at [352, 438] on button "Confirm" at bounding box center [353, 438] width 65 height 30
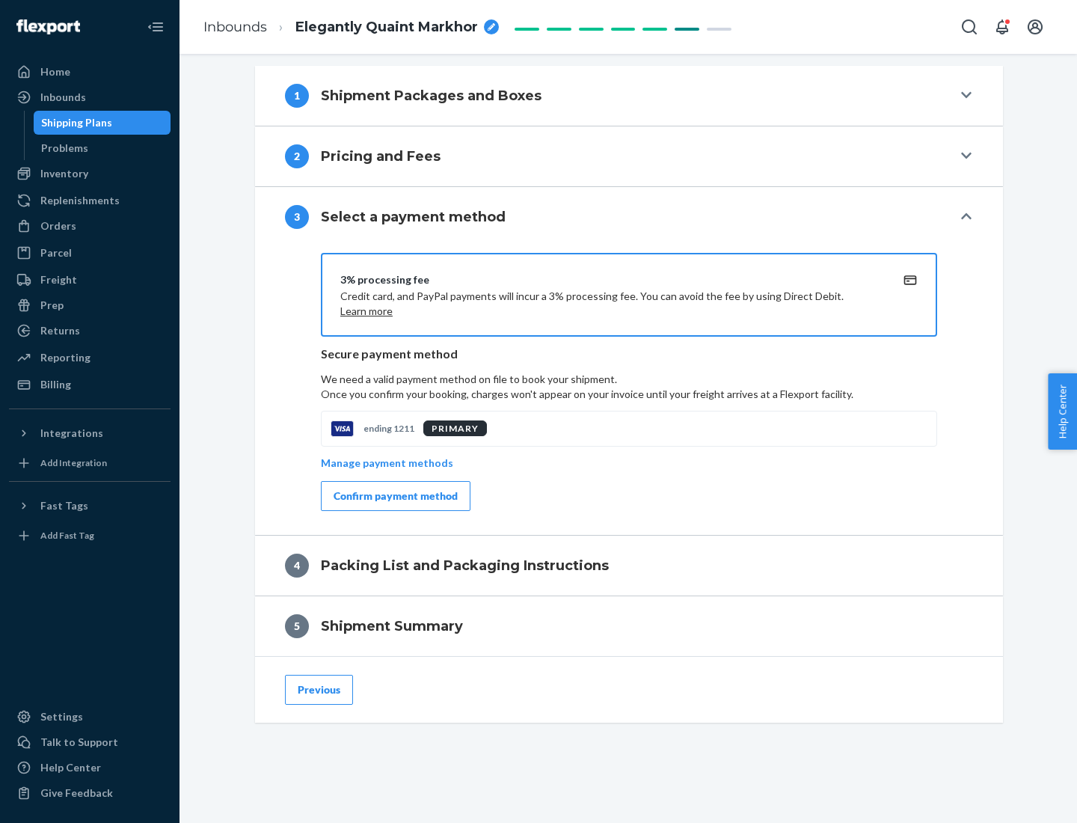
scroll to position [539, 0]
click at [394, 496] on div "Confirm payment method" at bounding box center [396, 495] width 124 height 15
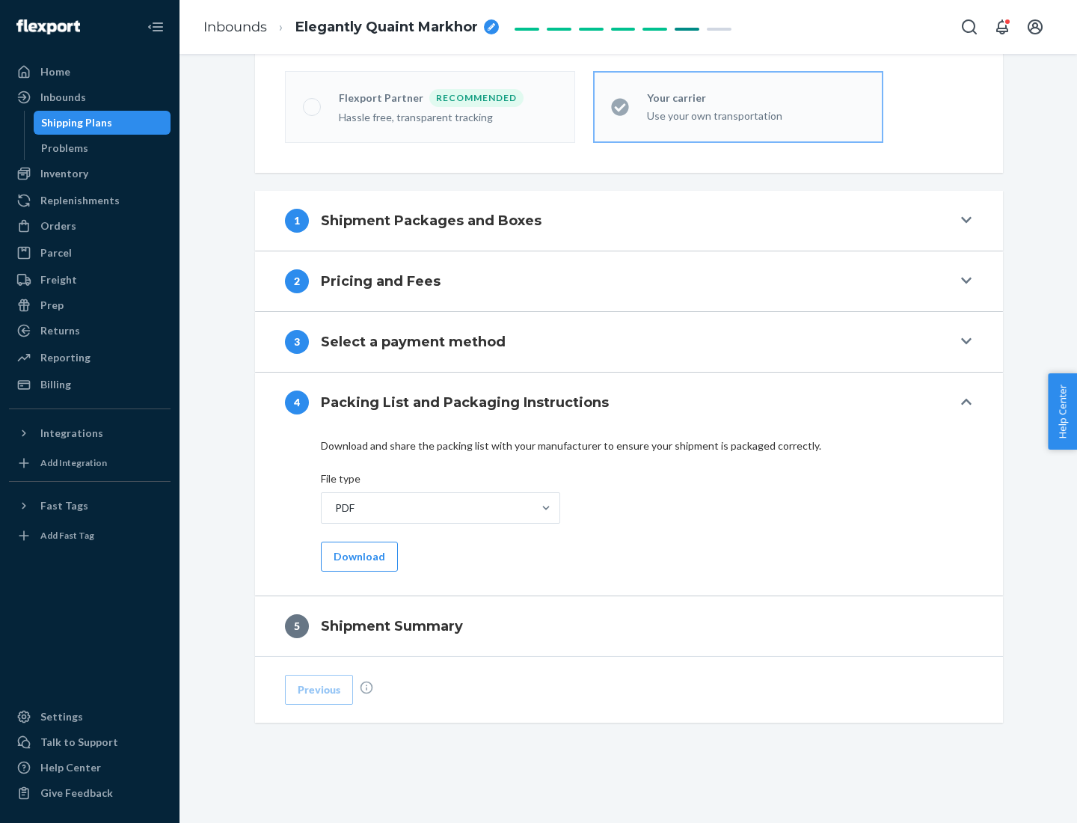
scroll to position [414, 0]
click at [358, 556] on button "Download" at bounding box center [359, 557] width 77 height 30
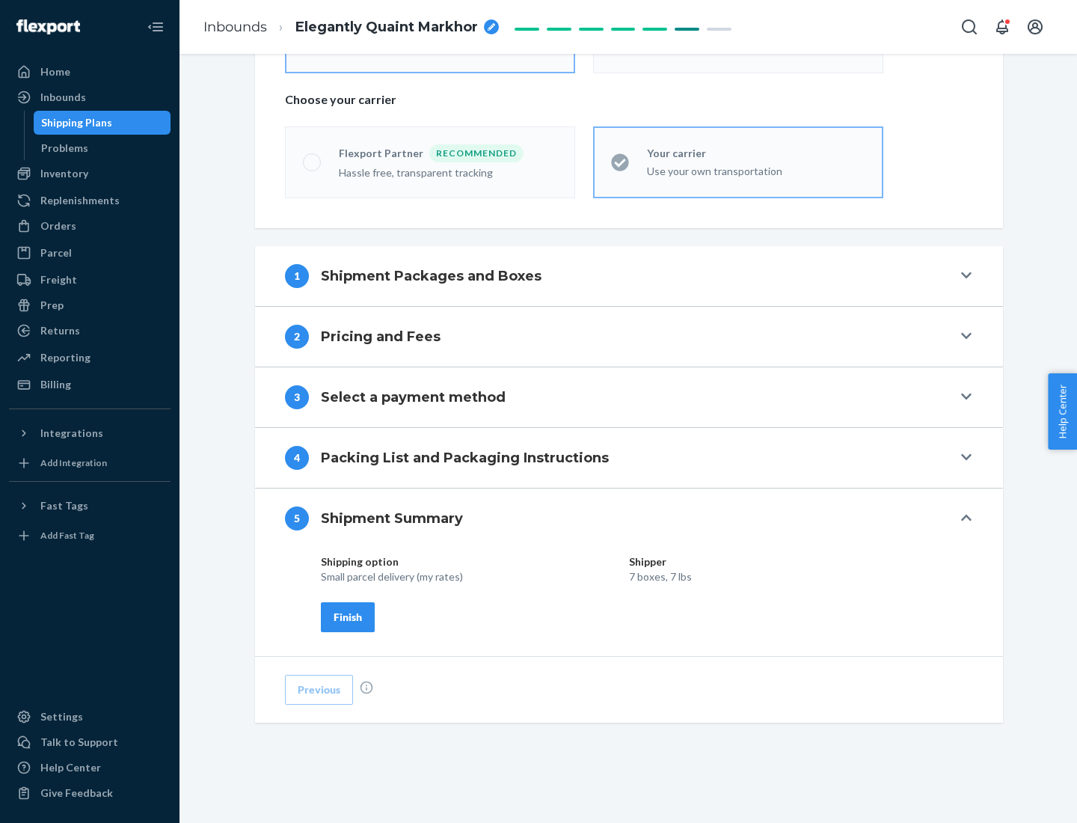
scroll to position [359, 0]
